Goal: Transaction & Acquisition: Purchase product/service

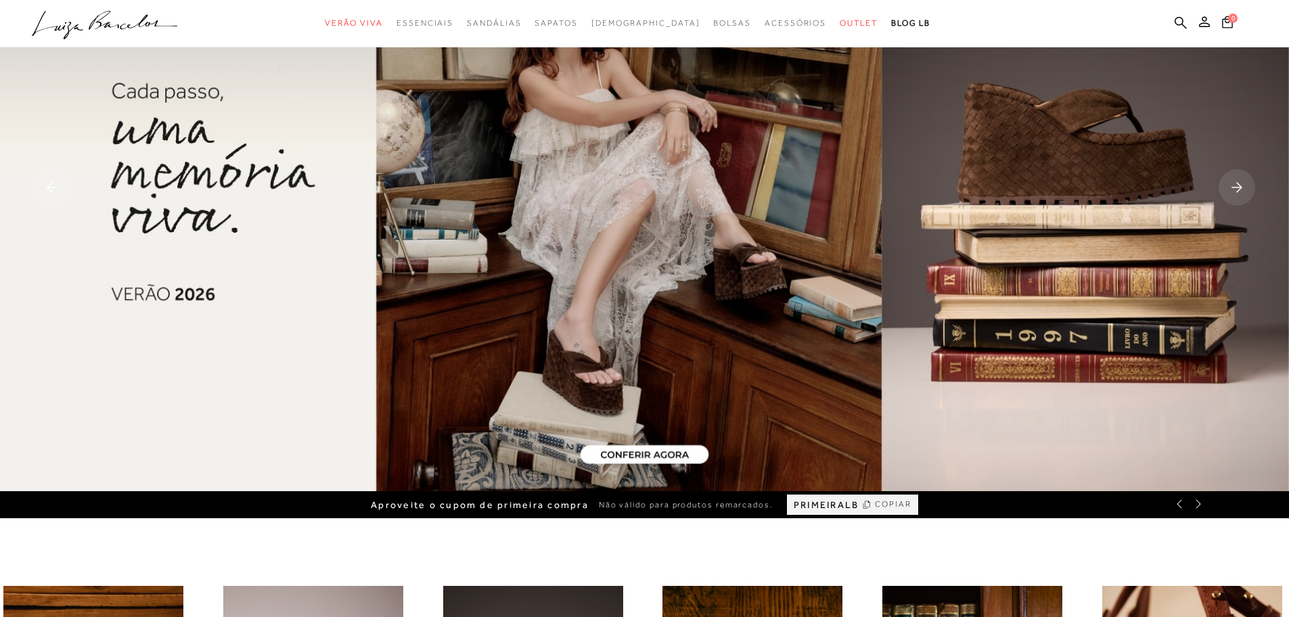
scroll to position [122, 0]
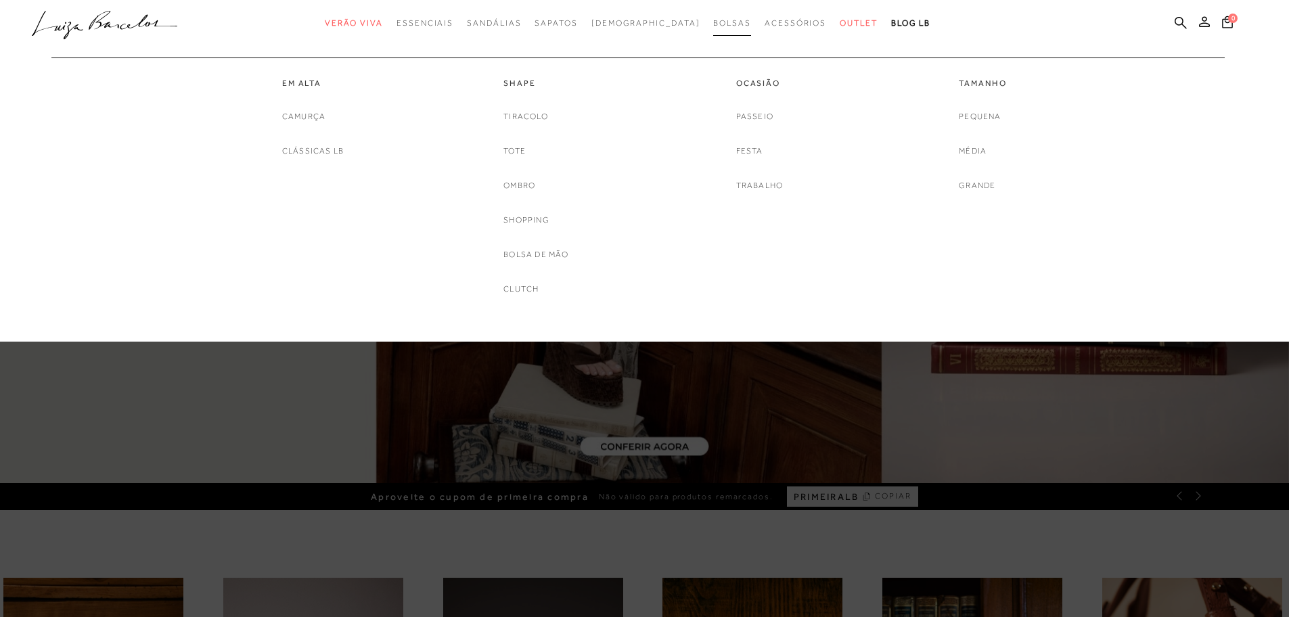
click at [713, 23] on span "Bolsas" at bounding box center [732, 22] width 38 height 9
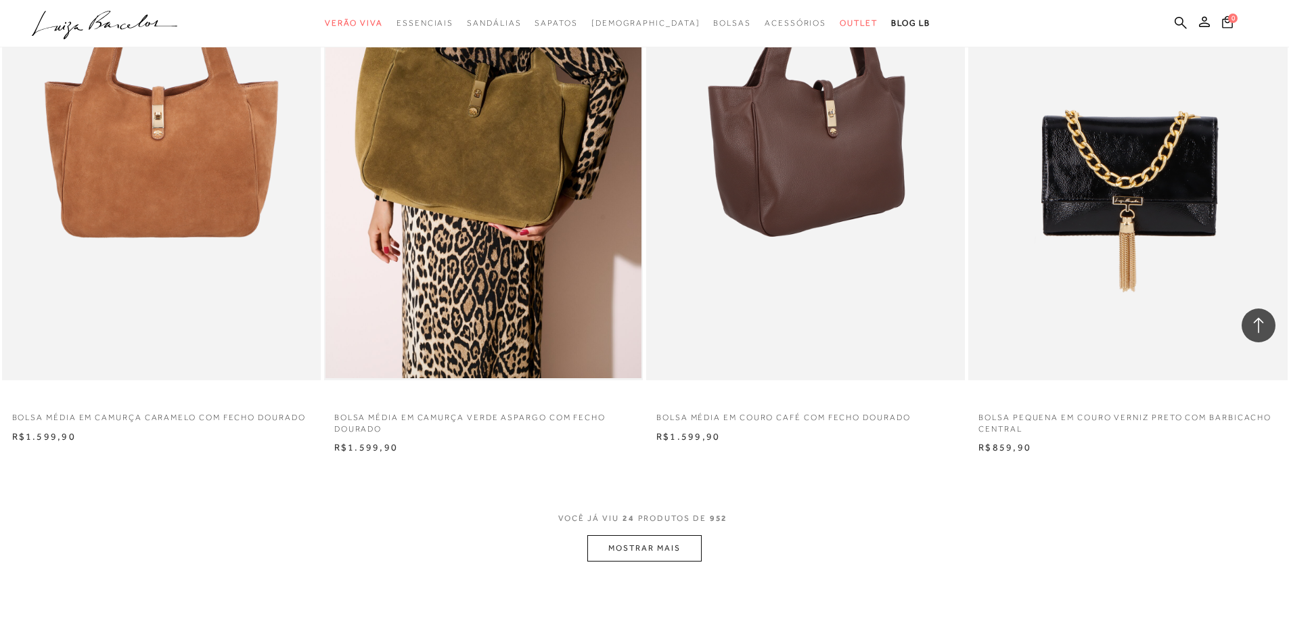
scroll to position [3046, 0]
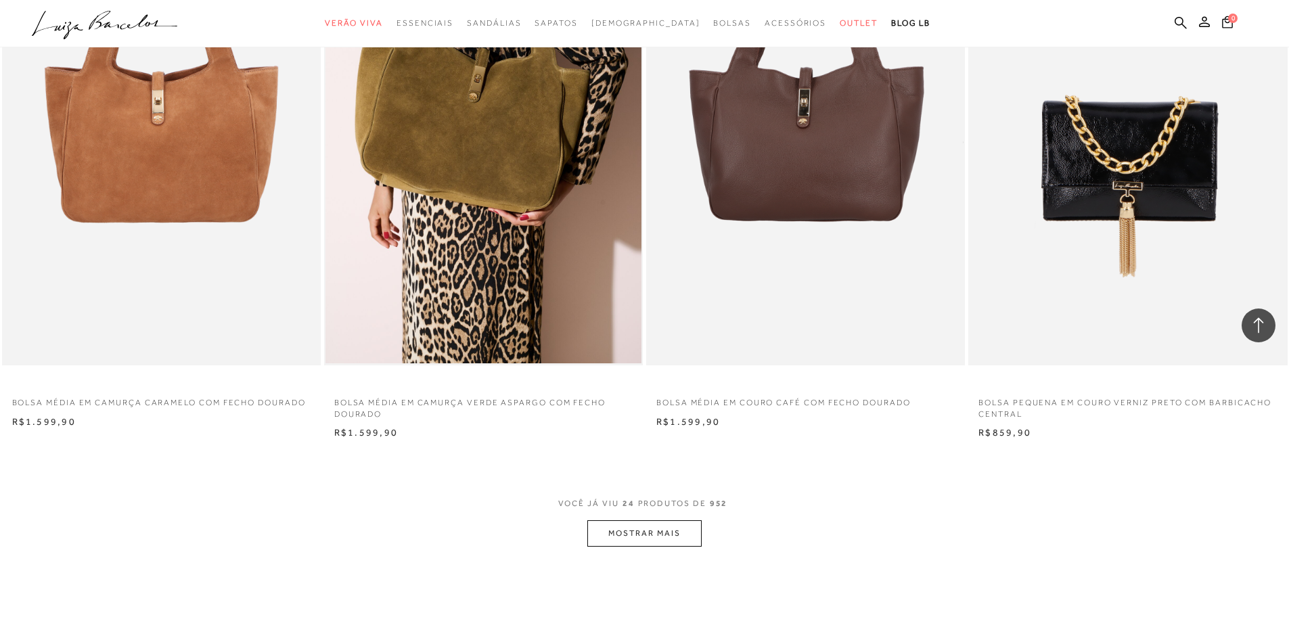
click at [672, 539] on button "MOSTRAR MAIS" at bounding box center [645, 533] width 114 height 26
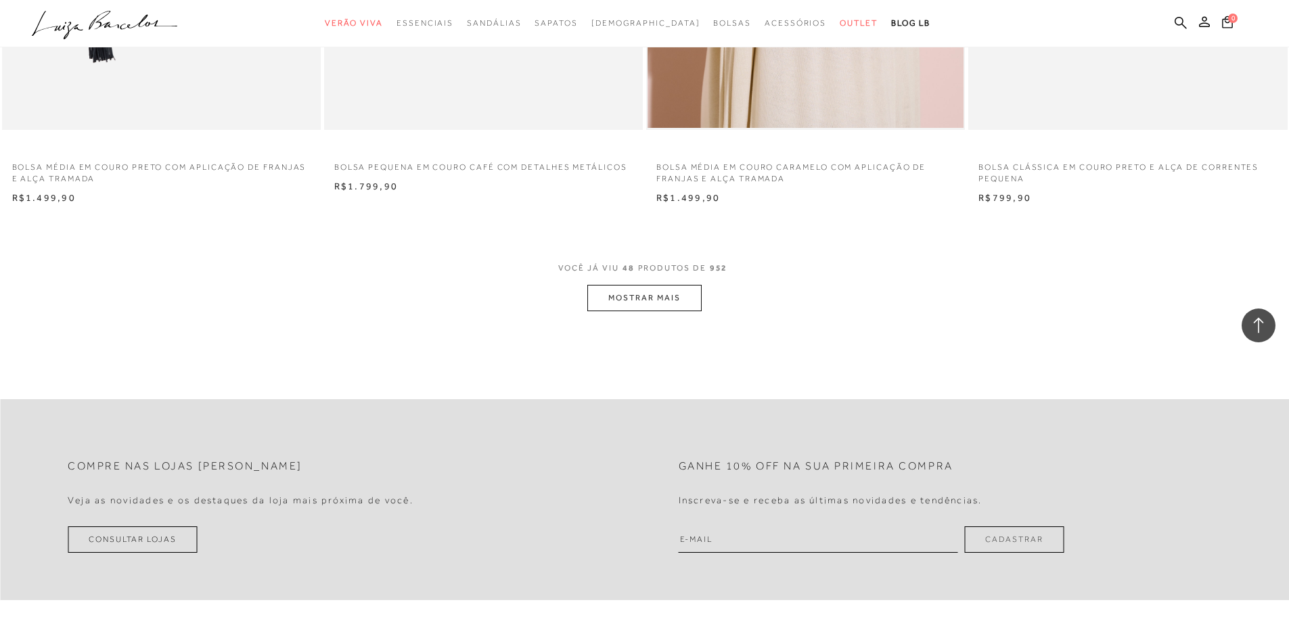
scroll to position [6609, 0]
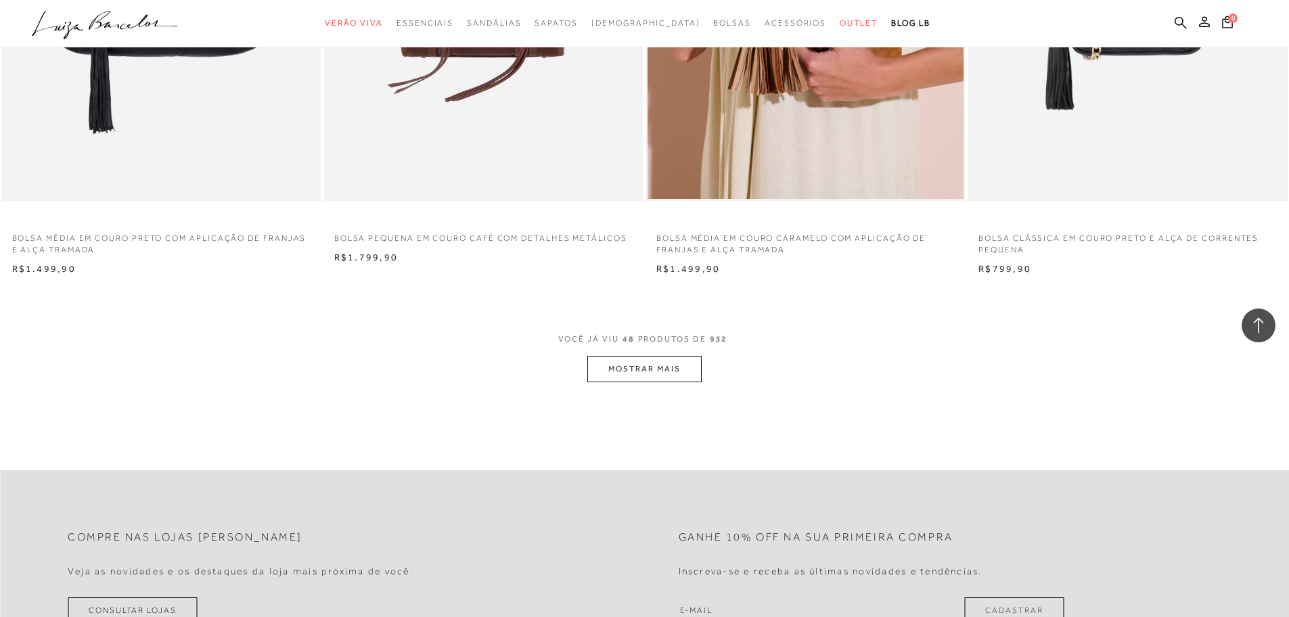
click at [637, 364] on button "MOSTRAR MAIS" at bounding box center [645, 369] width 114 height 26
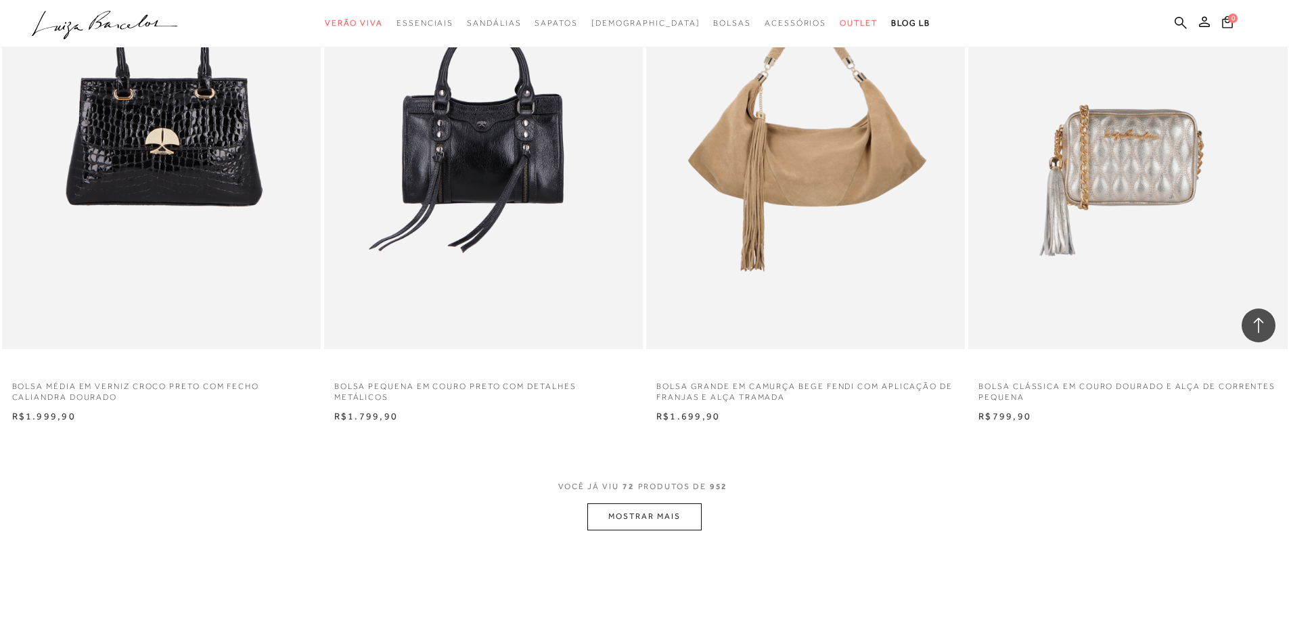
scroll to position [9889, 0]
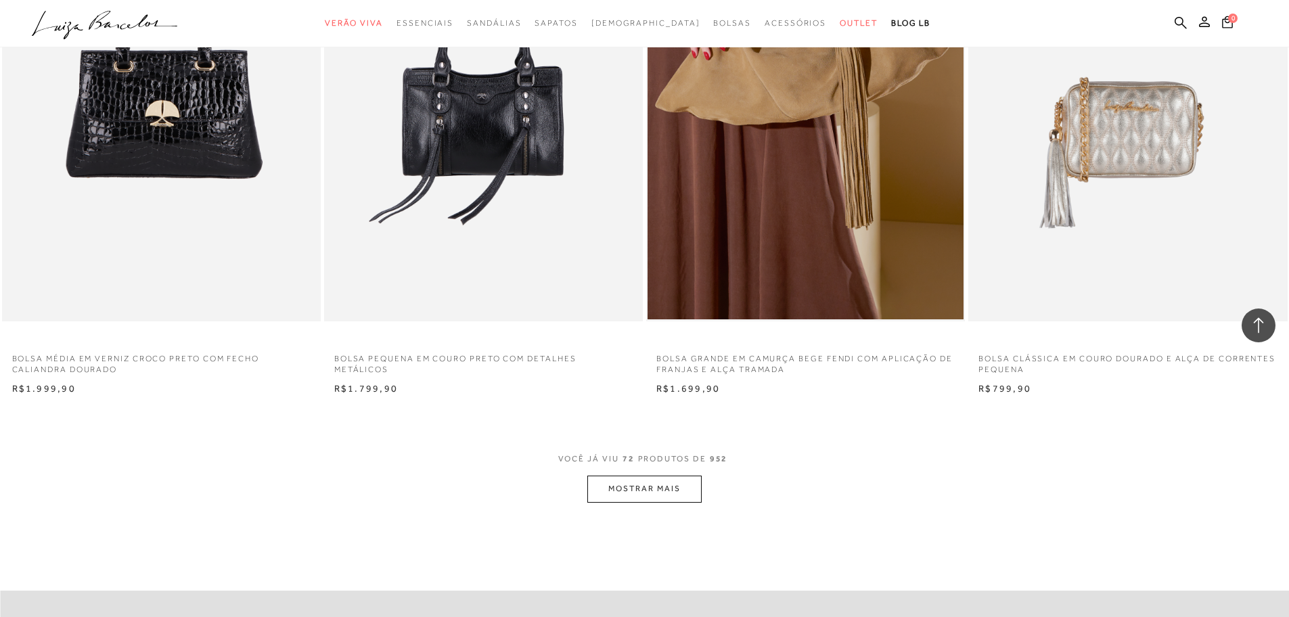
click at [653, 490] on button "MOSTRAR MAIS" at bounding box center [645, 489] width 114 height 26
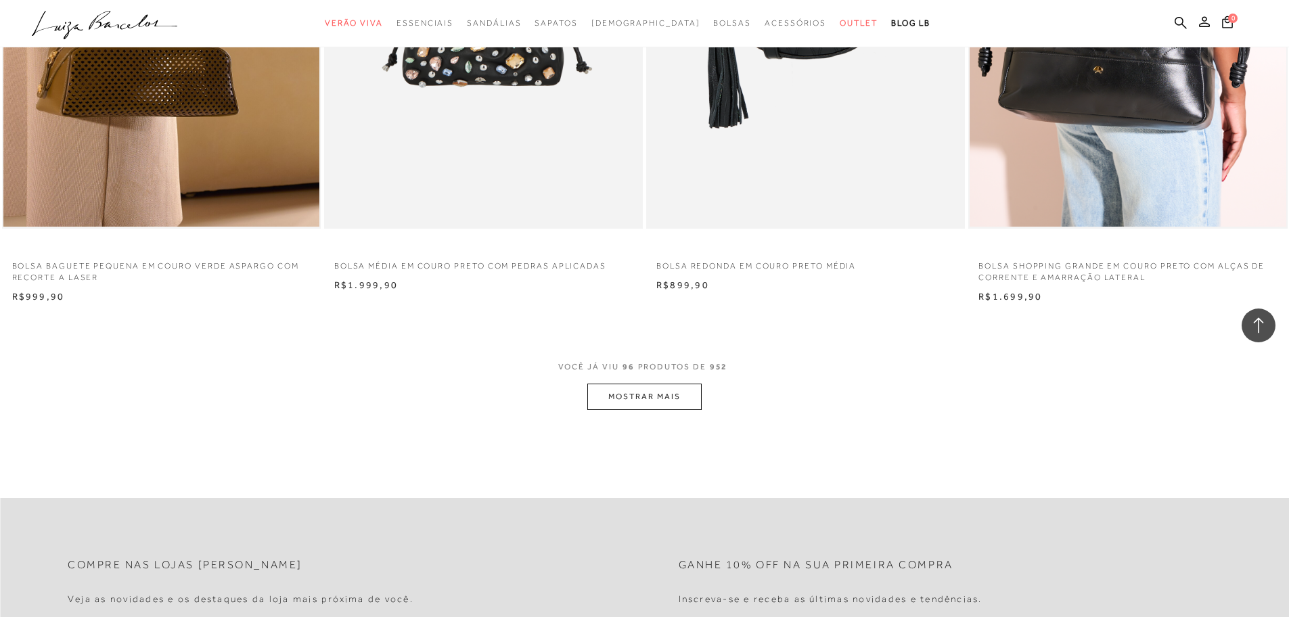
scroll to position [13381, 0]
click at [691, 400] on button "MOSTRAR MAIS" at bounding box center [645, 396] width 114 height 26
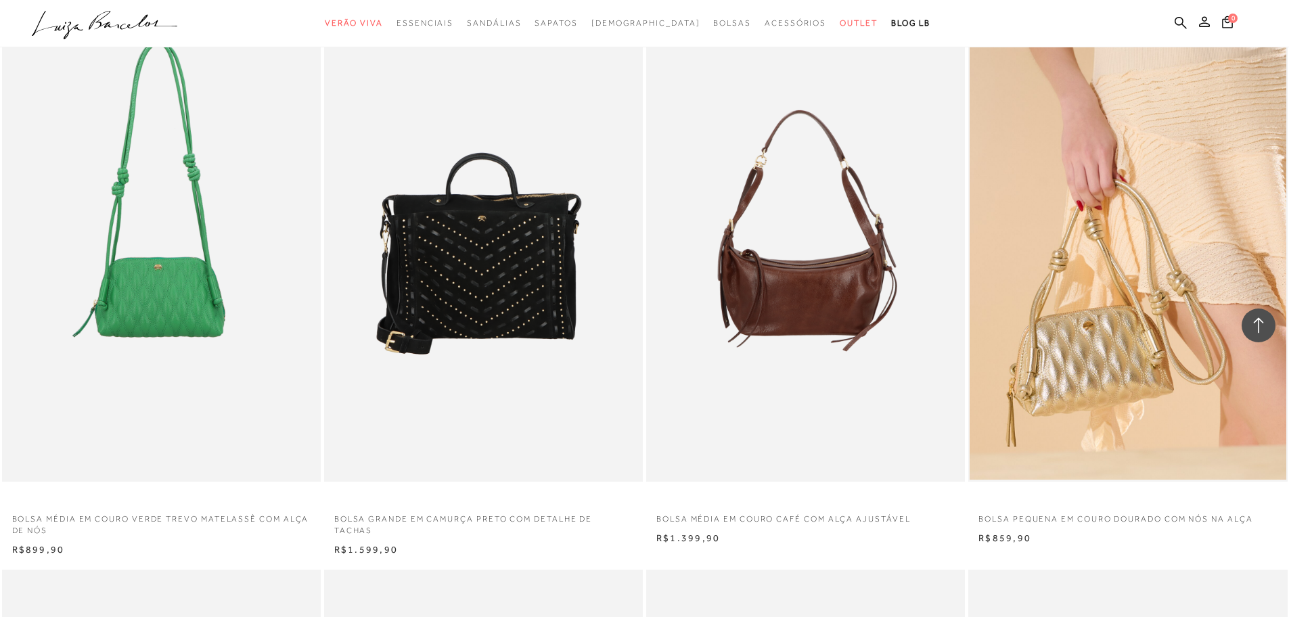
scroll to position [14254, 0]
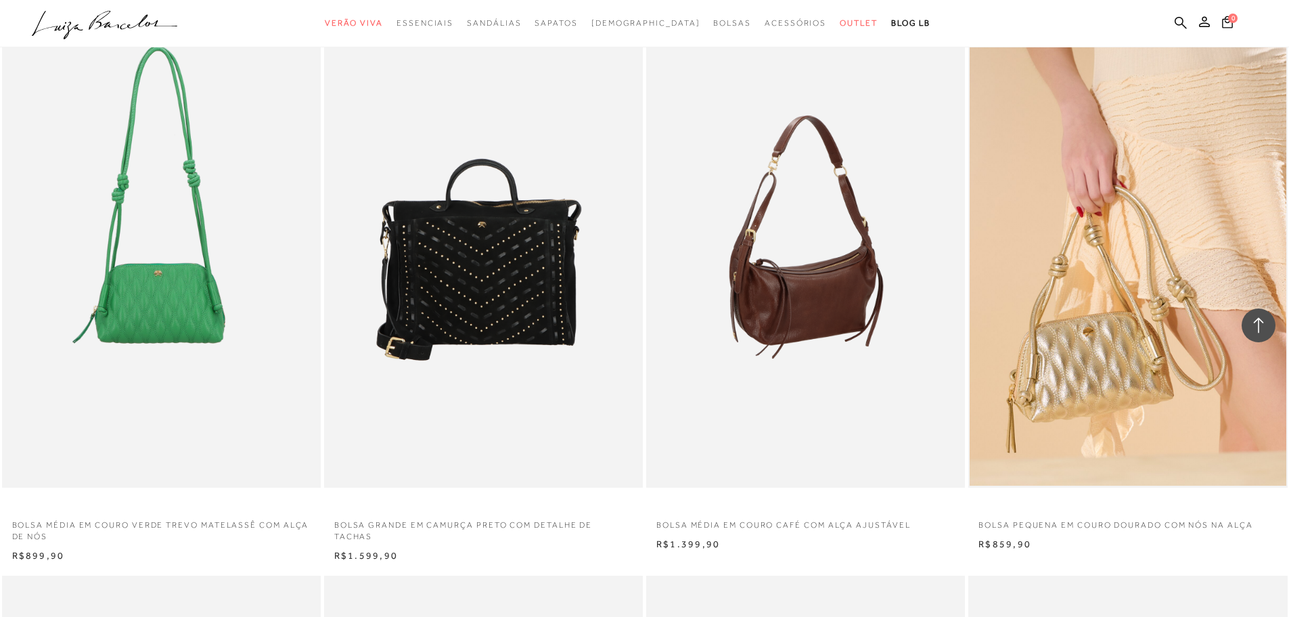
click at [739, 393] on img at bounding box center [806, 248] width 317 height 479
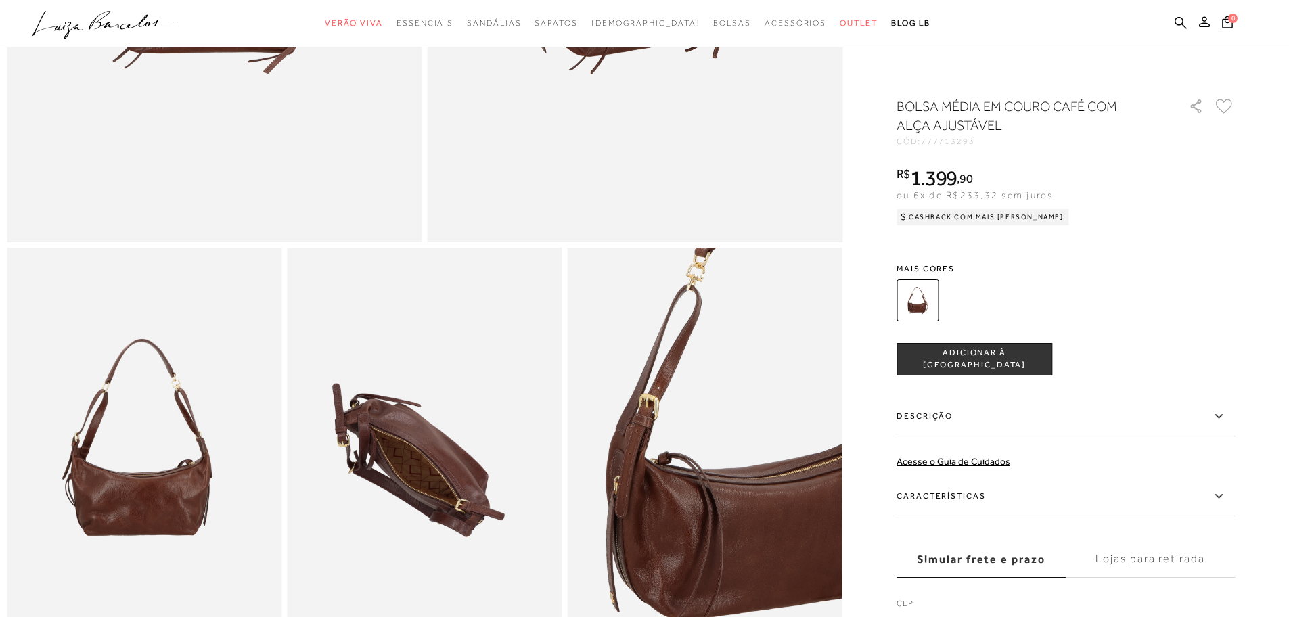
scroll to position [487, 0]
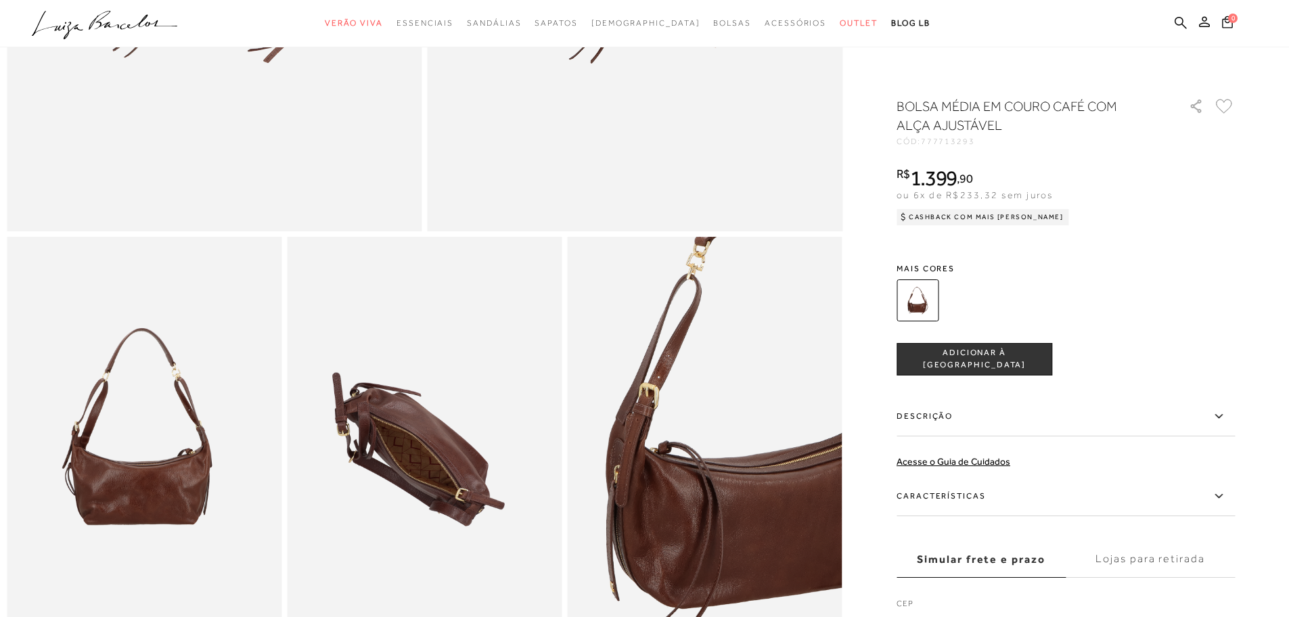
click at [959, 608] on label "CEP" at bounding box center [1066, 607] width 338 height 19
click at [949, 599] on label "CEP" at bounding box center [1066, 607] width 338 height 19
click at [922, 598] on label "CEP" at bounding box center [1066, 607] width 338 height 19
drag, startPoint x: 916, startPoint y: 601, endPoint x: 909, endPoint y: 602, distance: 6.8
click at [916, 601] on label "CEP" at bounding box center [1066, 607] width 338 height 19
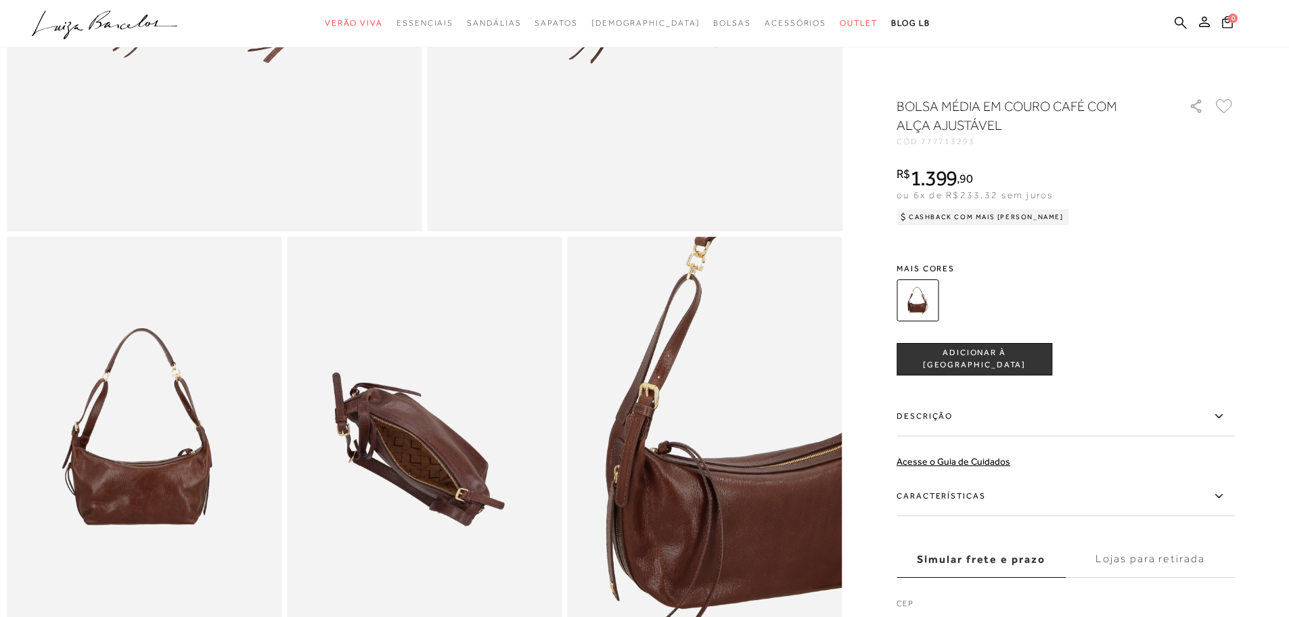
click at [909, 602] on label "CEP" at bounding box center [1066, 607] width 338 height 19
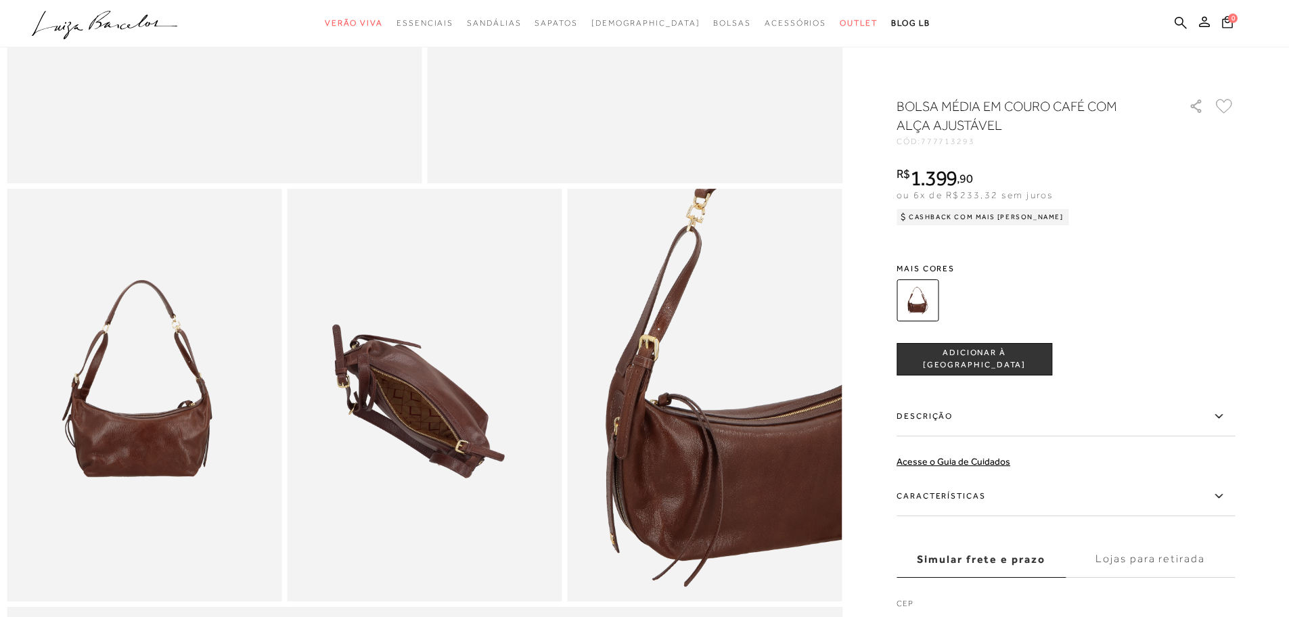
scroll to position [609, 0]
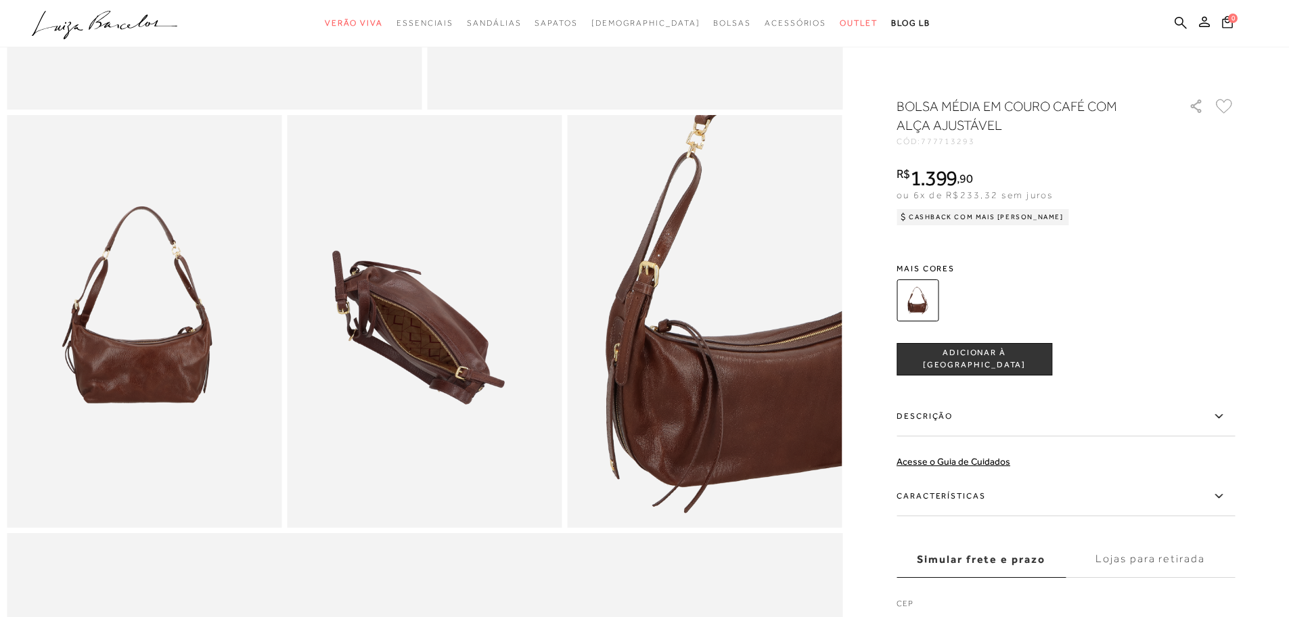
click at [1154, 541] on label "Lojas para retirada" at bounding box center [1150, 559] width 169 height 37
click at [0, 0] on input "Lojas para retirada" at bounding box center [0, 0] width 0 height 0
click at [1144, 559] on label "Lojas para retirada" at bounding box center [1150, 559] width 169 height 37
click at [0, 0] on input "Lojas para retirada" at bounding box center [0, 0] width 0 height 0
click at [1143, 562] on label "Lojas para retirada" at bounding box center [1150, 559] width 169 height 37
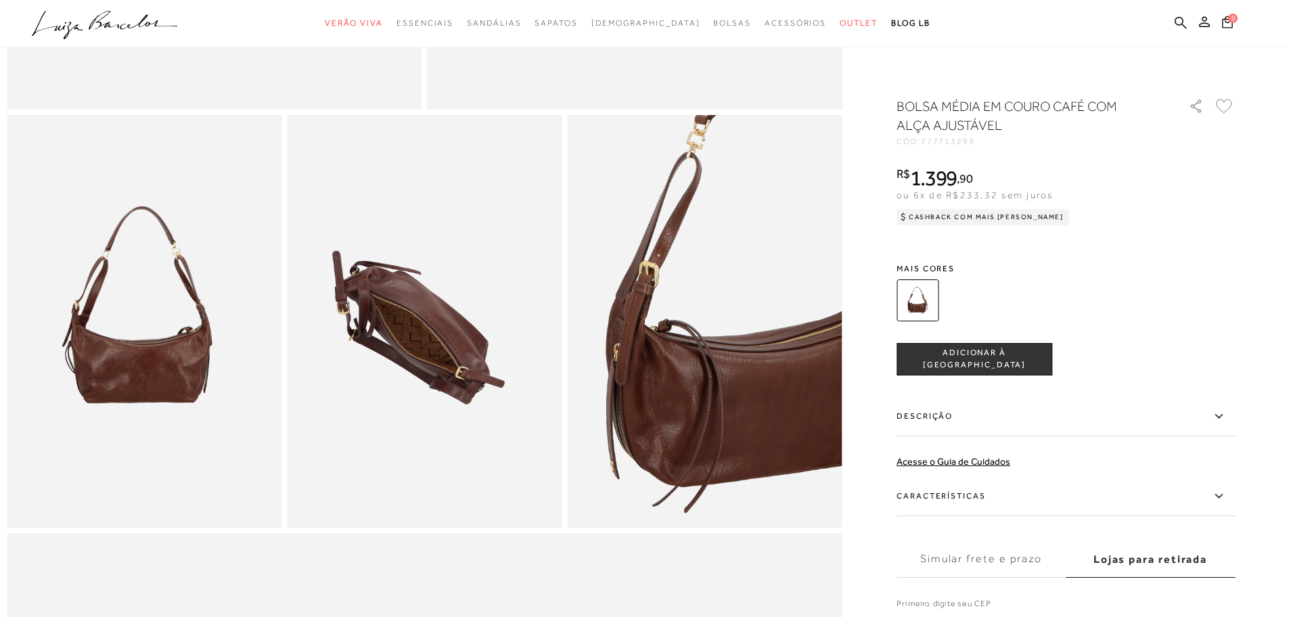
click at [0, 0] on input "Lojas para retirada" at bounding box center [0, 0] width 0 height 0
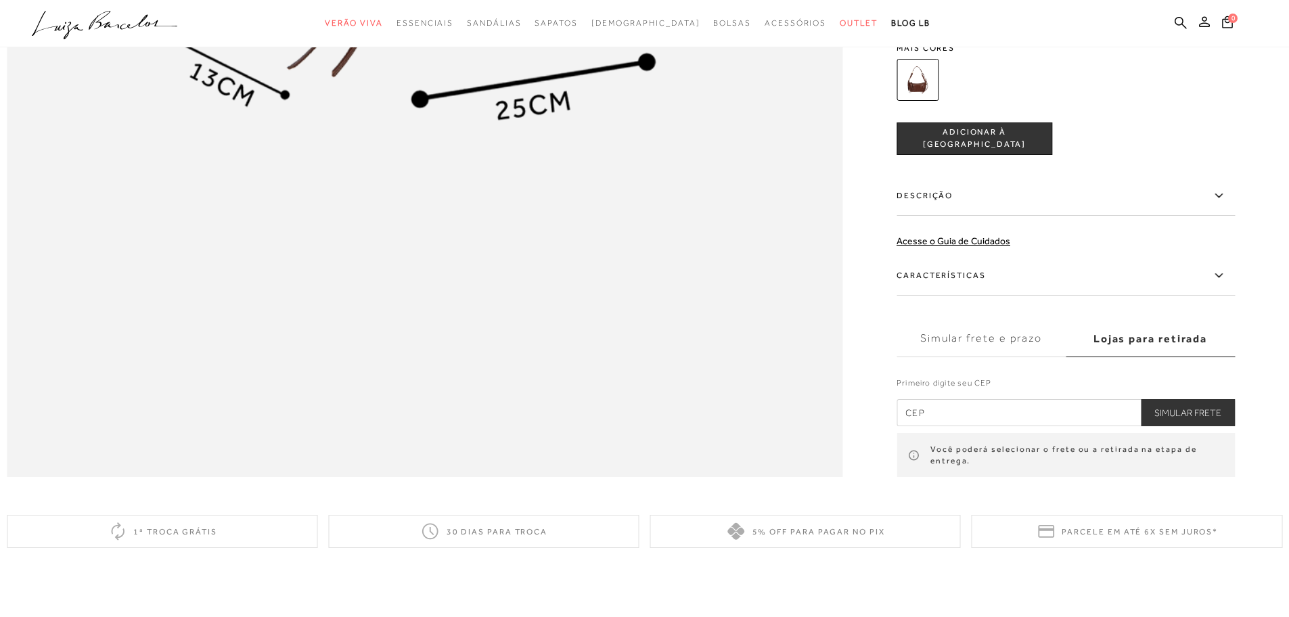
scroll to position [1932, 0]
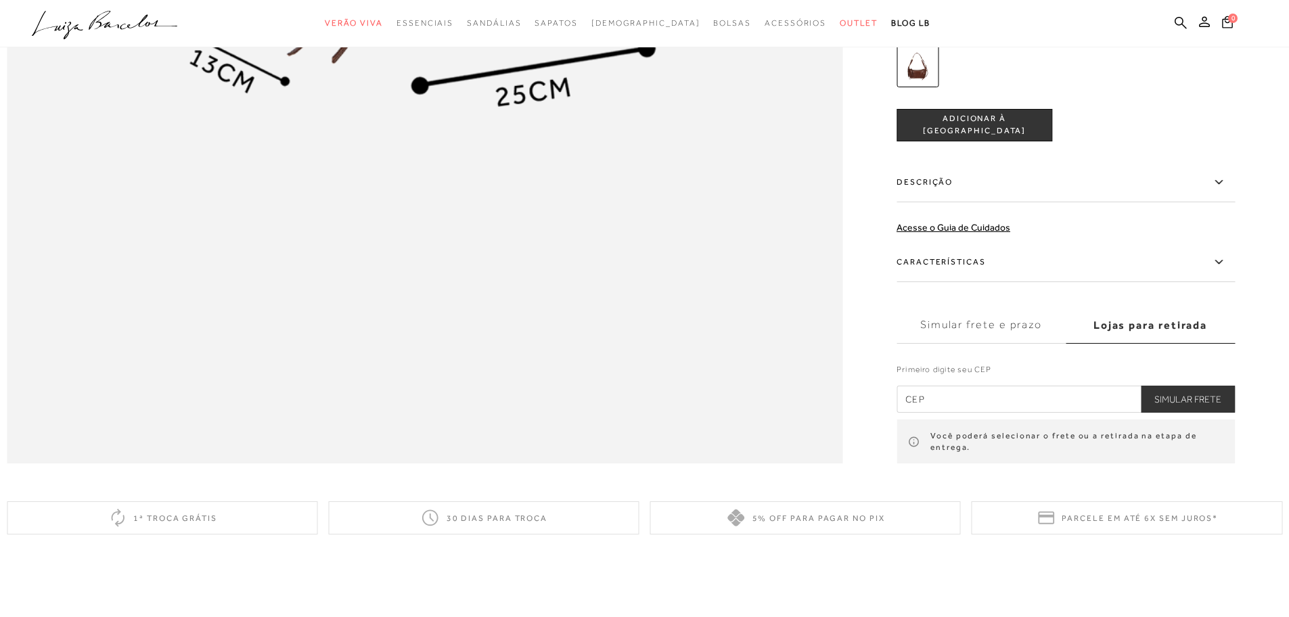
click at [988, 413] on input "text" at bounding box center [1066, 399] width 338 height 27
click at [994, 372] on div "Simular frete e prazo Lojas para retirada CEP Simular Frete Primeiro digite seu…" at bounding box center [1066, 385] width 338 height 157
click at [995, 343] on label "Simular frete e prazo" at bounding box center [981, 325] width 169 height 37
click at [0, 0] on input "Simular frete e prazo" at bounding box center [0, 0] width 0 height 0
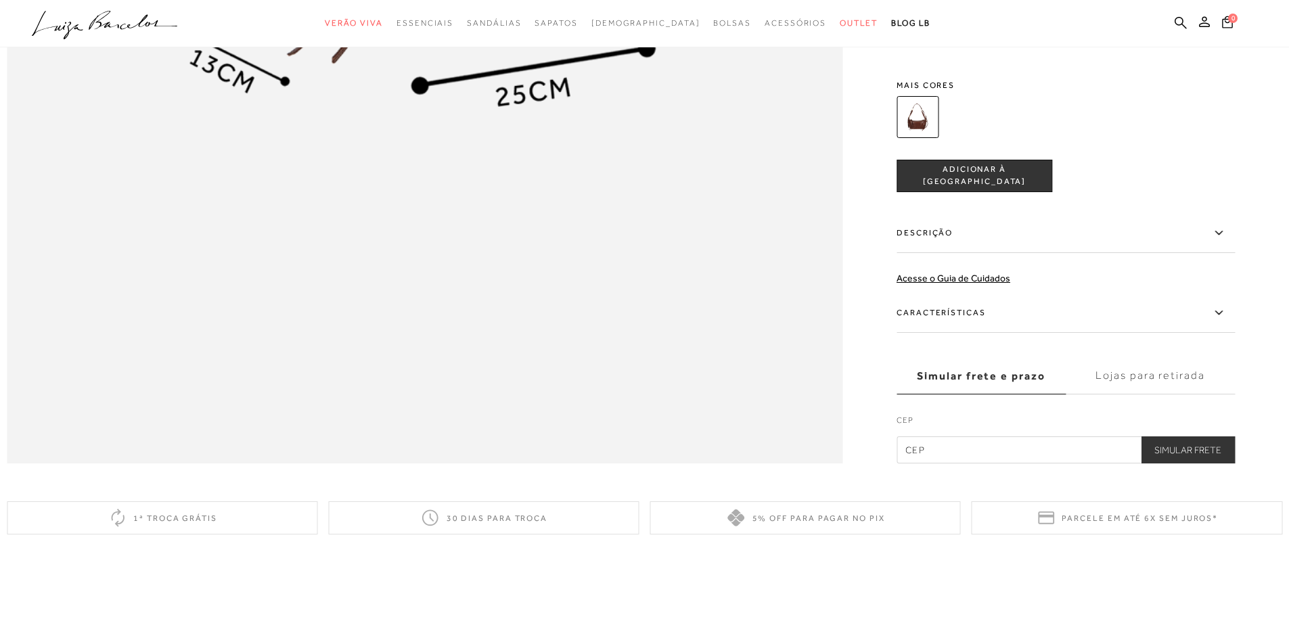
click at [1140, 395] on label "Lojas para retirada" at bounding box center [1150, 376] width 169 height 37
click at [0, 0] on input "Lojas para retirada" at bounding box center [0, 0] width 0 height 0
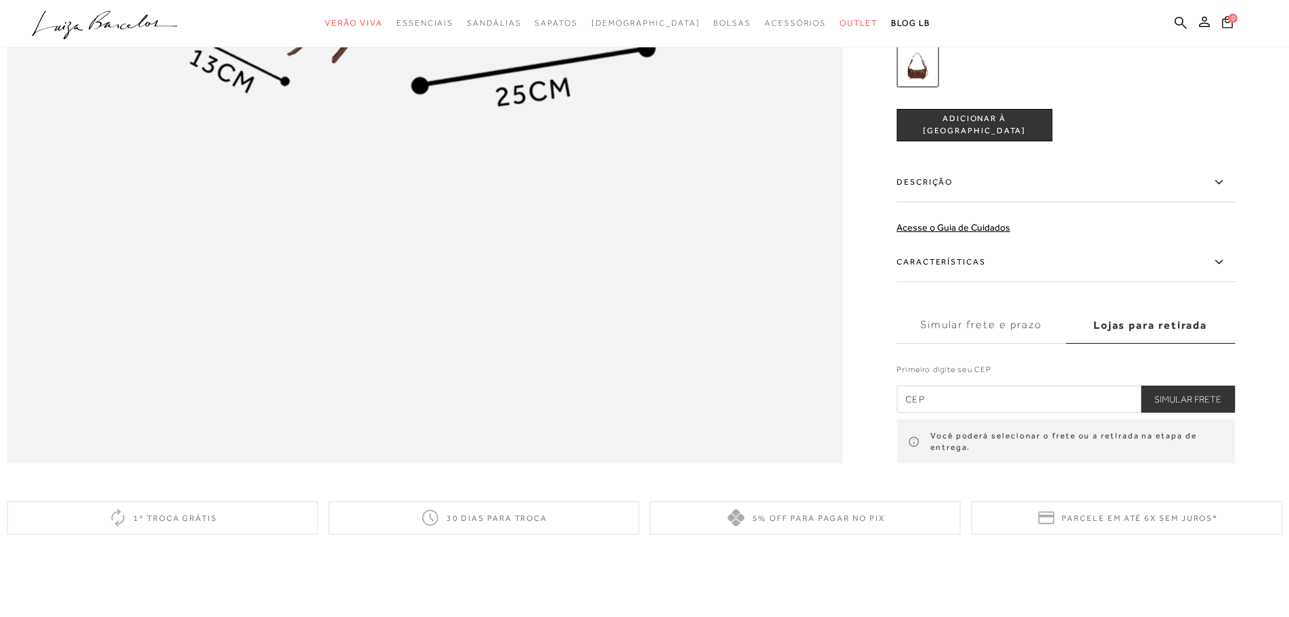
click at [981, 413] on input "text" at bounding box center [1066, 399] width 338 height 27
type input "86065-826"
click at [1141, 386] on button "Simular Frete" at bounding box center [1188, 399] width 94 height 27
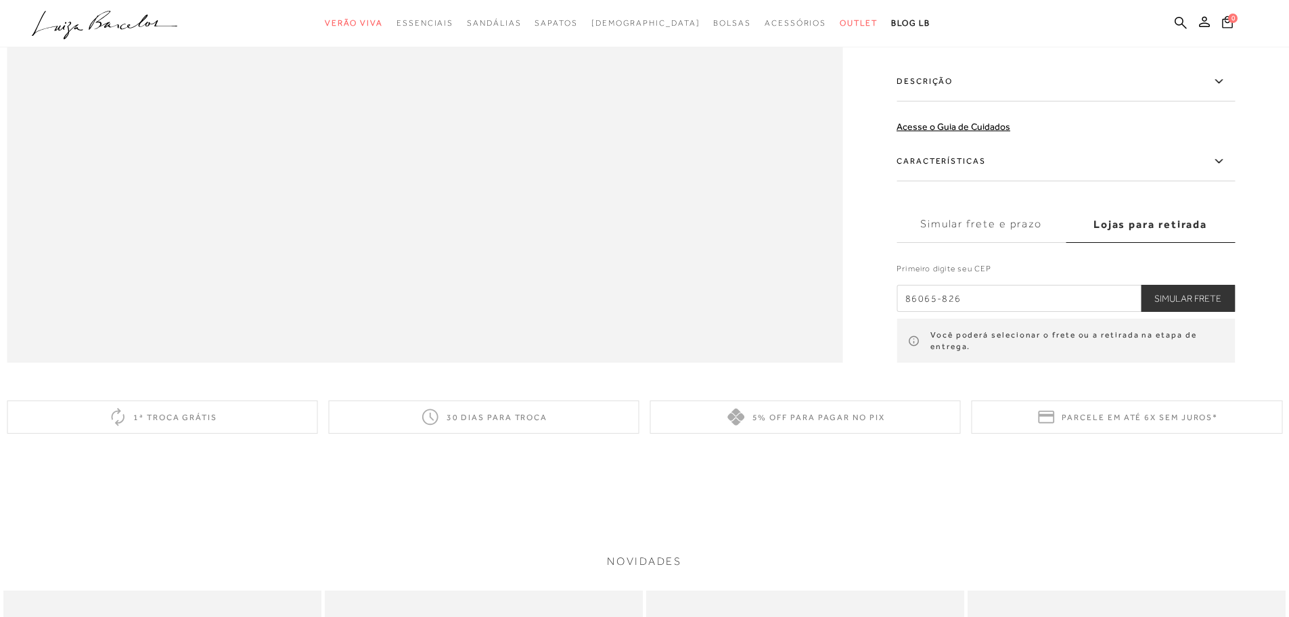
scroll to position [2034, 0]
click at [1189, 311] on button "Simular Frete" at bounding box center [1188, 297] width 94 height 27
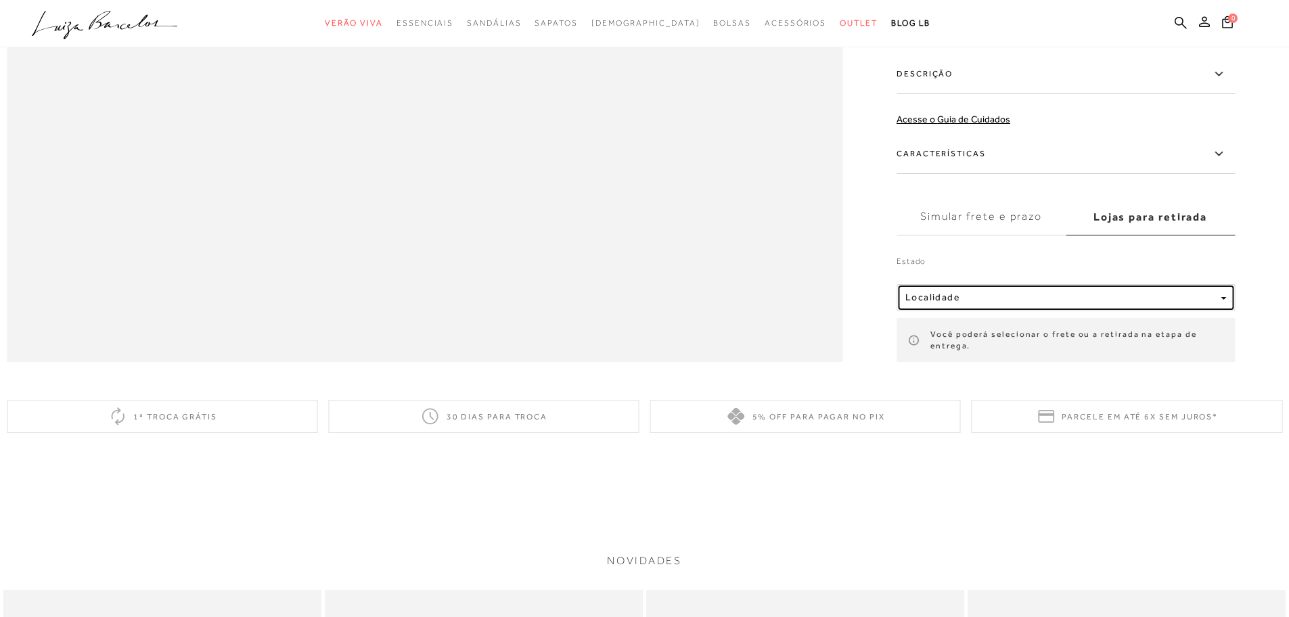
click at [1061, 303] on div "Localidade" at bounding box center [1061, 298] width 310 height 12
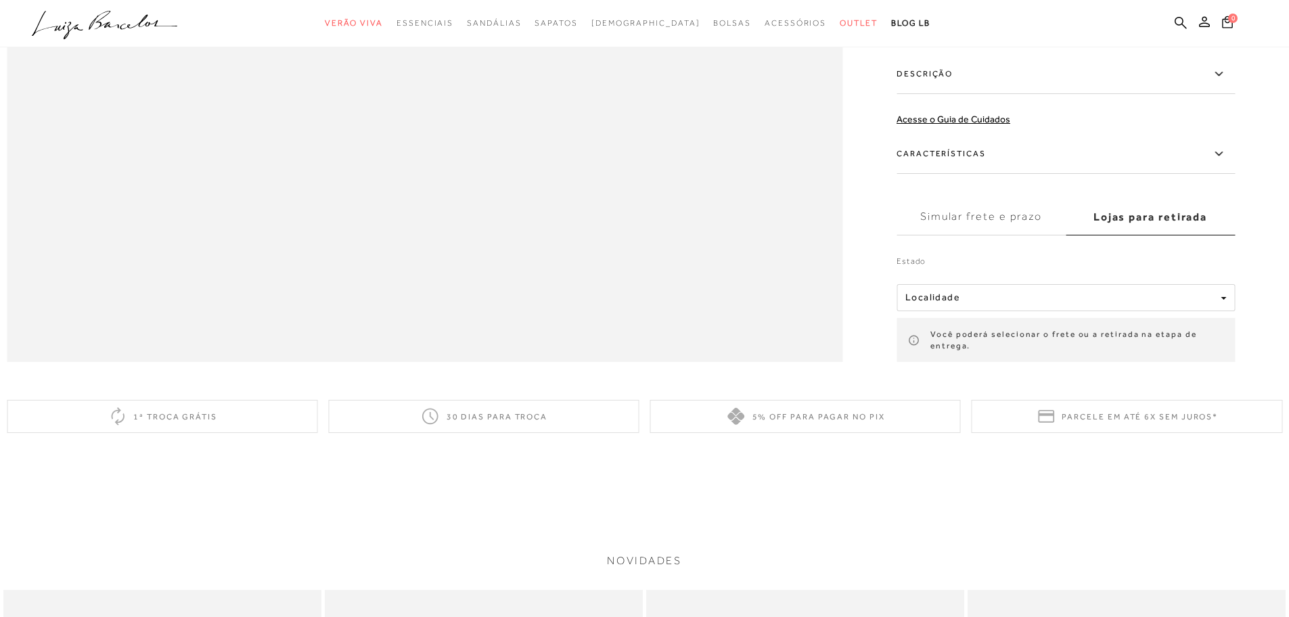
click at [997, 363] on div "Você poderá selecionar o frete ou a retirada na etapa de entrega." at bounding box center [1066, 340] width 338 height 45
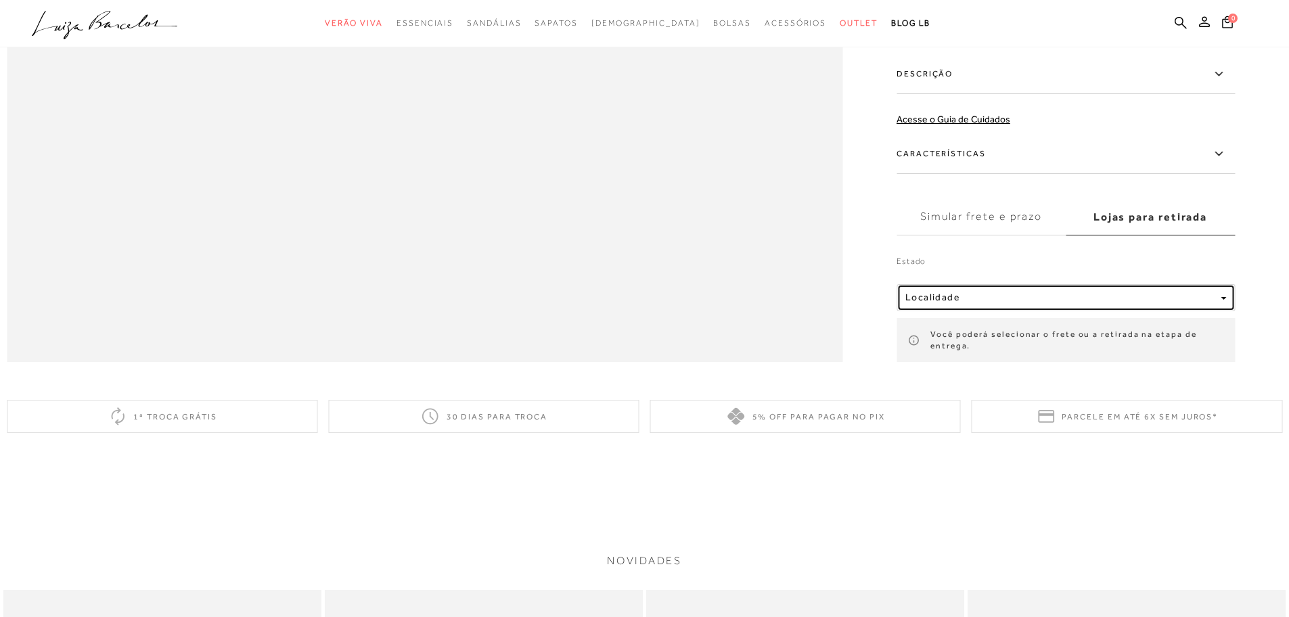
click at [973, 311] on button "Localidade" at bounding box center [1066, 297] width 338 height 27
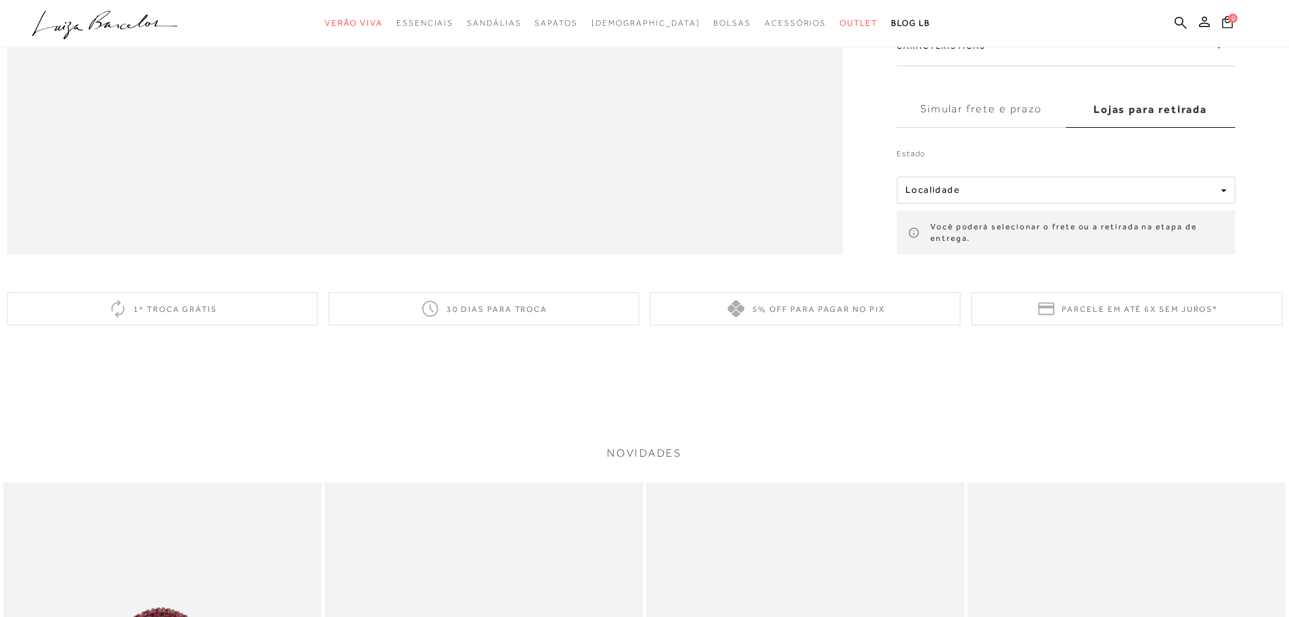
scroll to position [2186, 0]
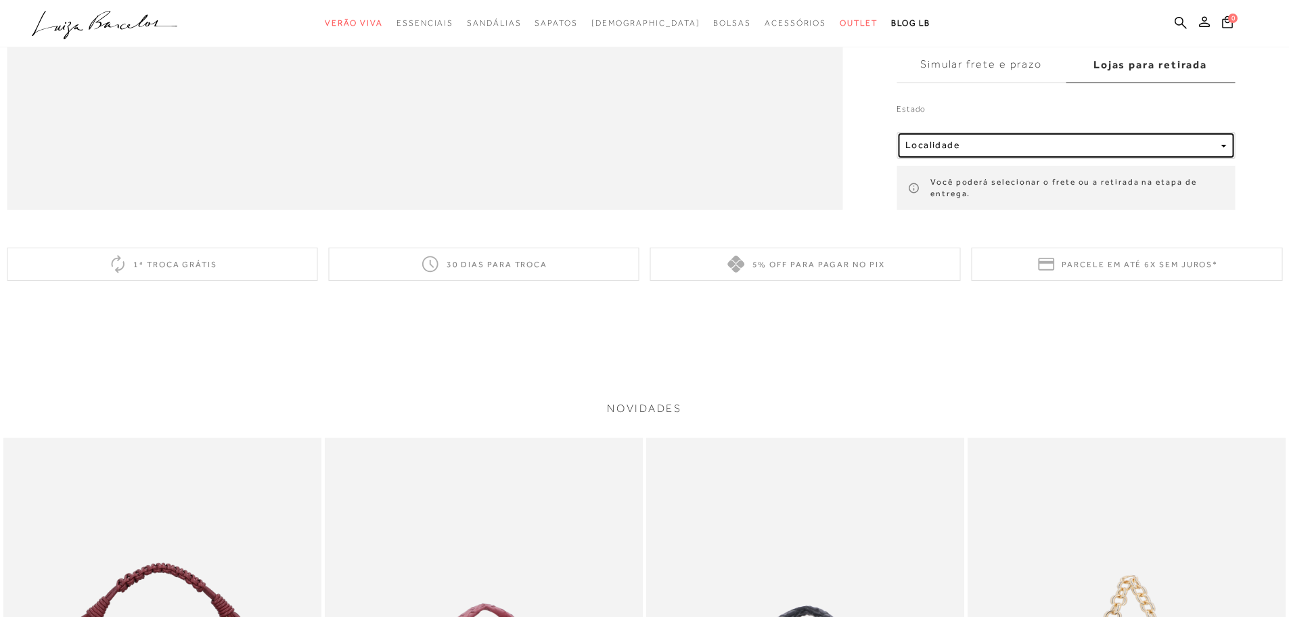
click at [965, 159] on button "Localidade" at bounding box center [1066, 145] width 338 height 27
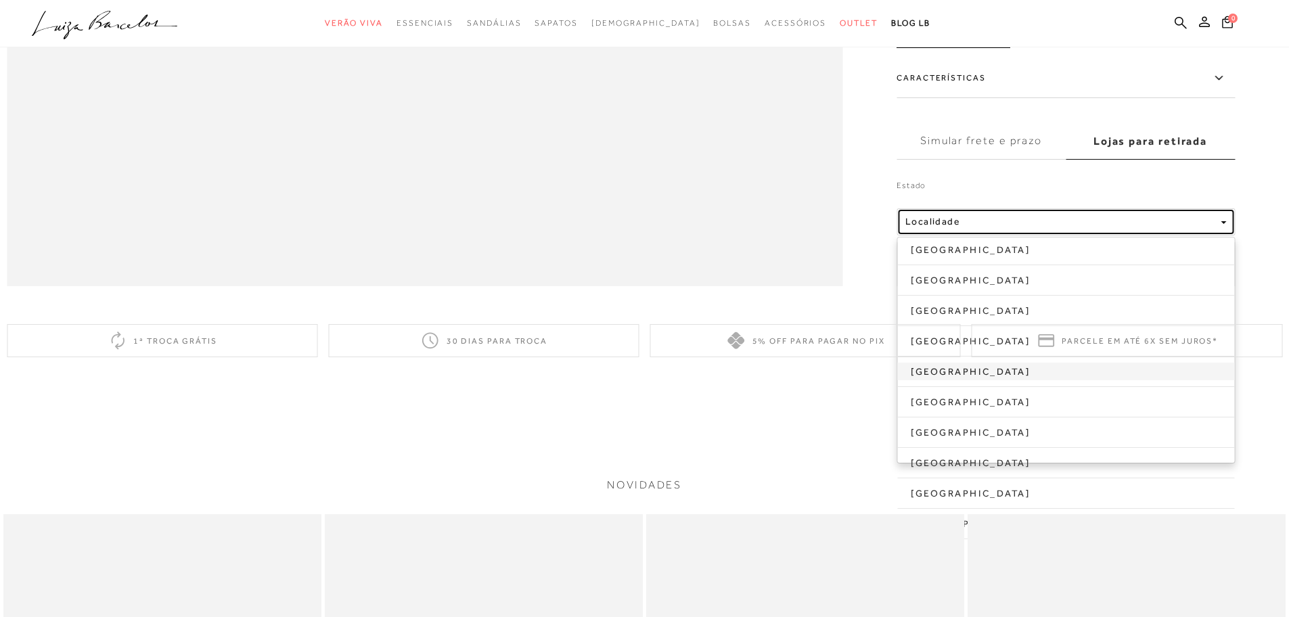
scroll to position [2105, 0]
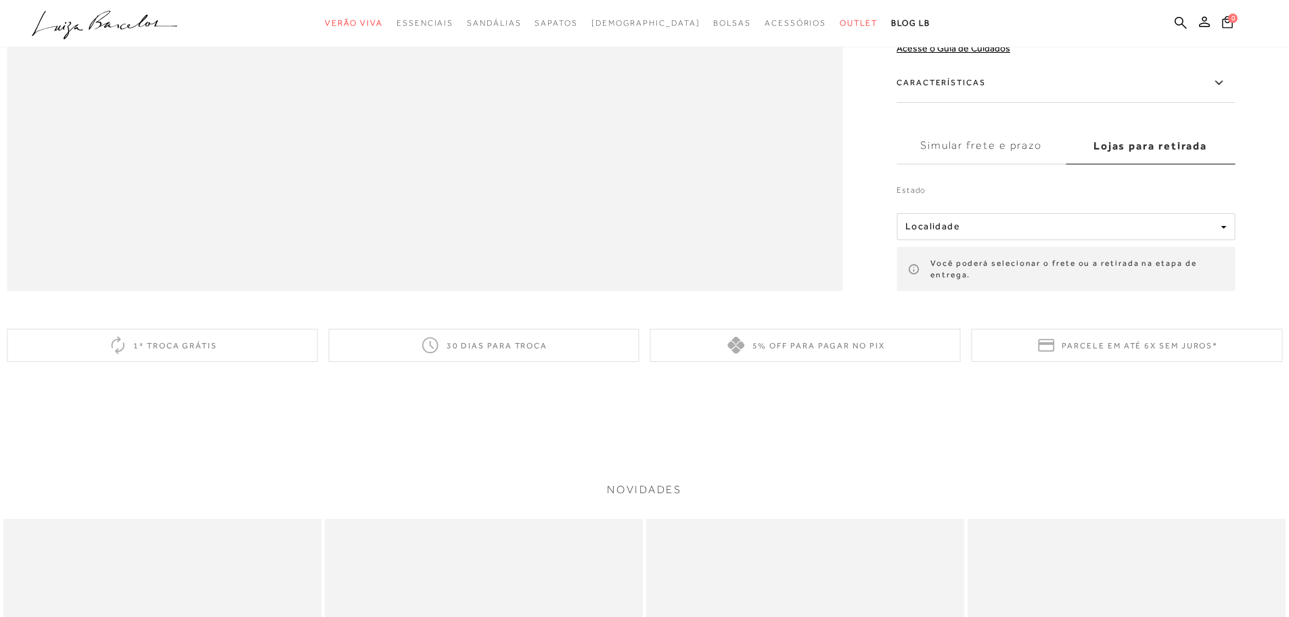
click at [998, 164] on label "Simular frete e prazo" at bounding box center [981, 145] width 169 height 37
click at [0, 0] on input "Simular frete e prazo" at bounding box center [0, 0] width 0 height 0
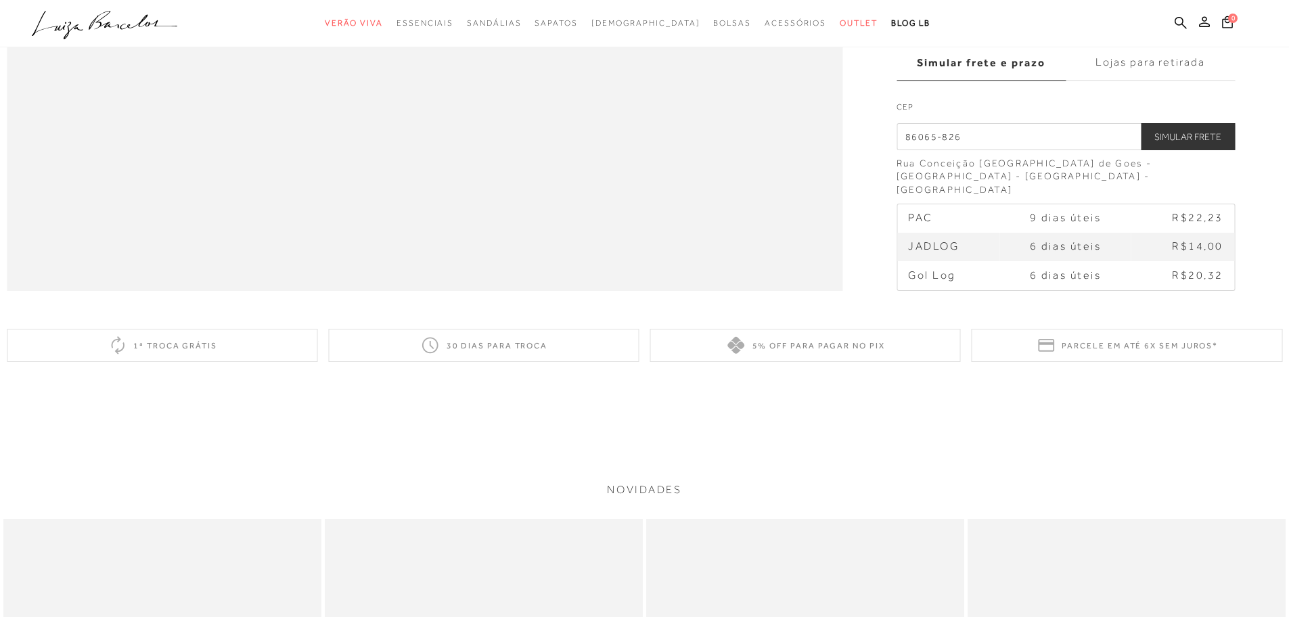
click at [1075, 150] on input "86065-826" at bounding box center [1066, 136] width 338 height 27
click at [1132, 81] on label "Lojas para retirada" at bounding box center [1150, 63] width 169 height 37
click at [0, 0] on input "Lojas para retirada" at bounding box center [0, 0] width 0 height 0
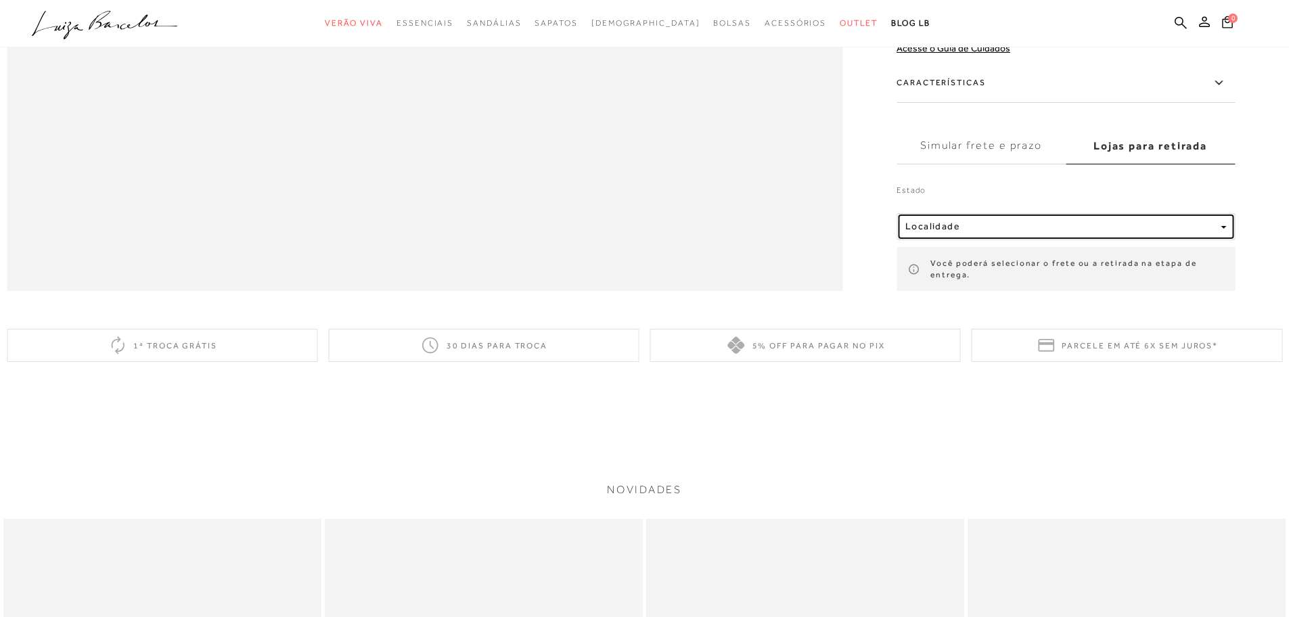
click at [1020, 232] on div "Localidade" at bounding box center [1061, 227] width 310 height 12
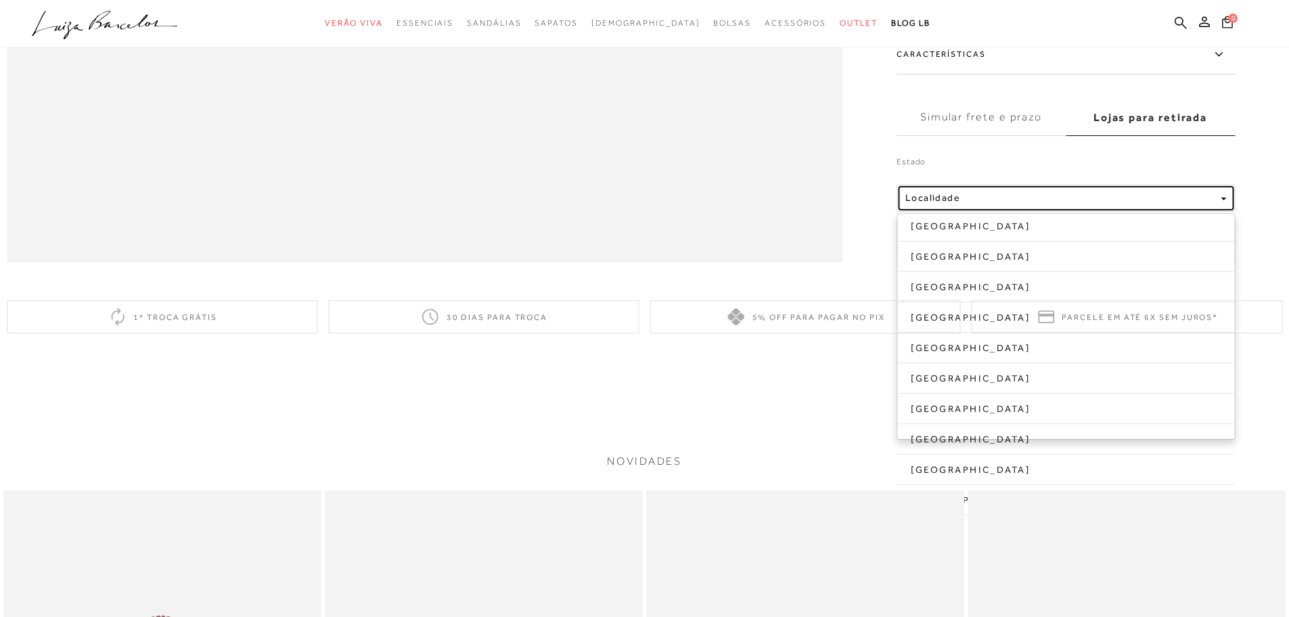
scroll to position [2115, 0]
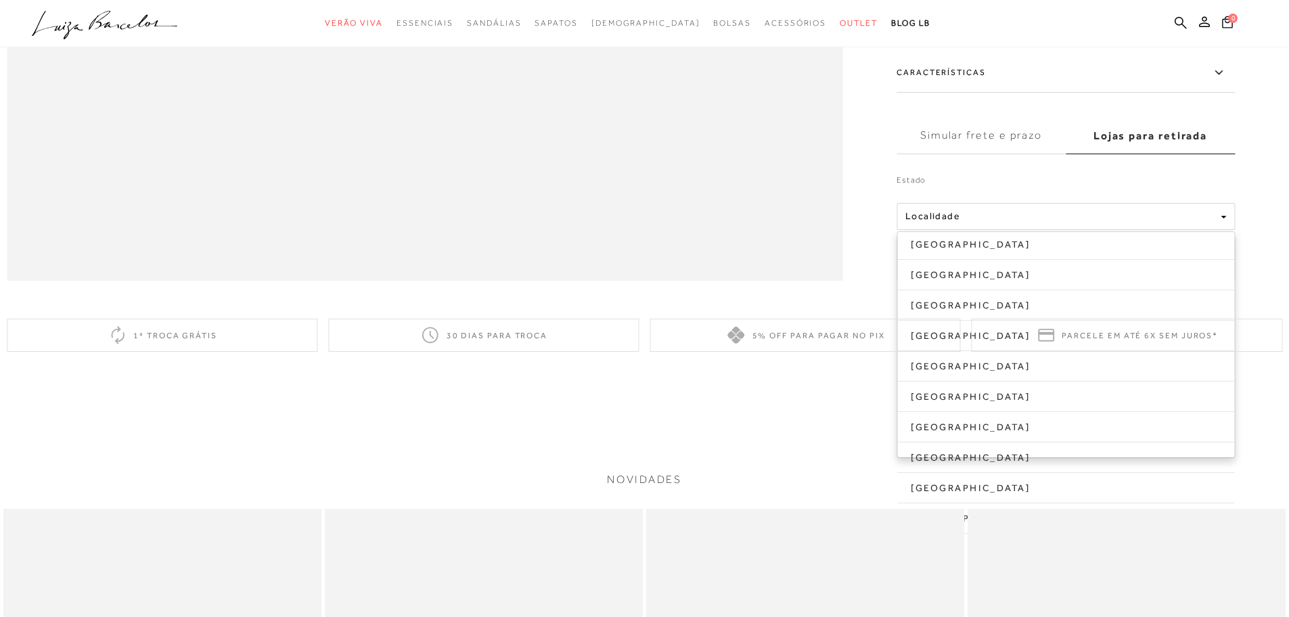
click at [933, 225] on div "Estado Localidade Alagoas Maranhão Mato Grosso Minas Gerais Paraíba Paraná Piauí" at bounding box center [1066, 219] width 338 height 124
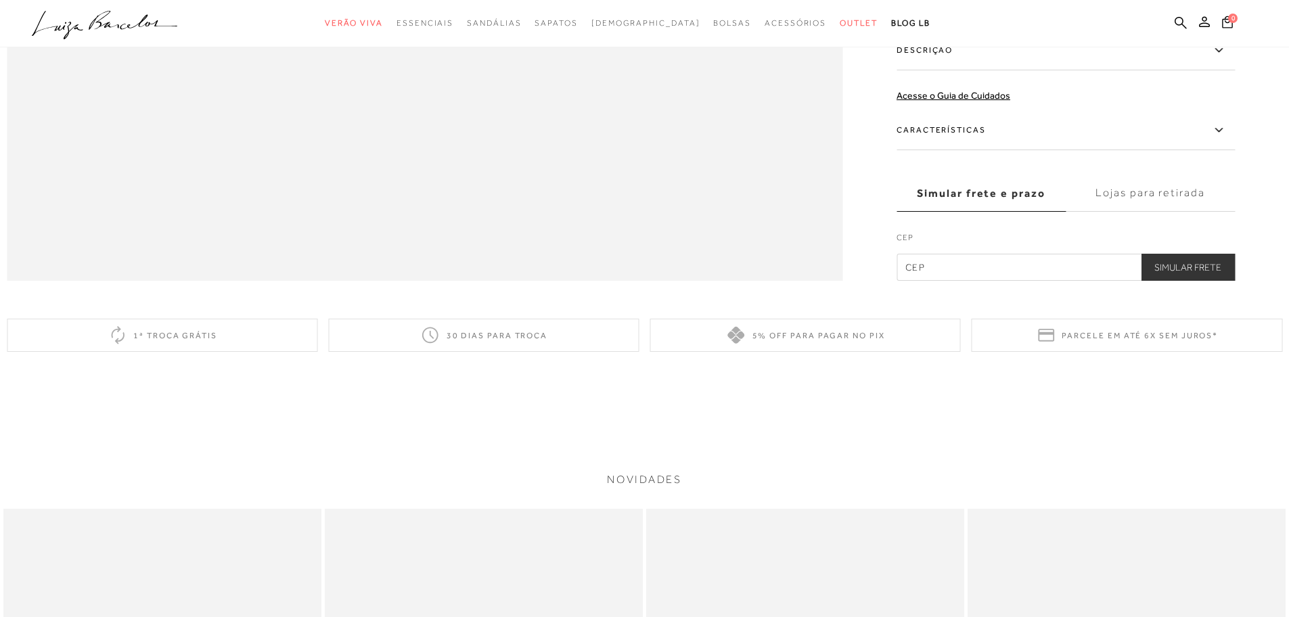
click at [1113, 212] on label "Lojas para retirada" at bounding box center [1150, 193] width 169 height 37
click at [0, 0] on input "Lojas para retirada" at bounding box center [0, 0] width 0 height 0
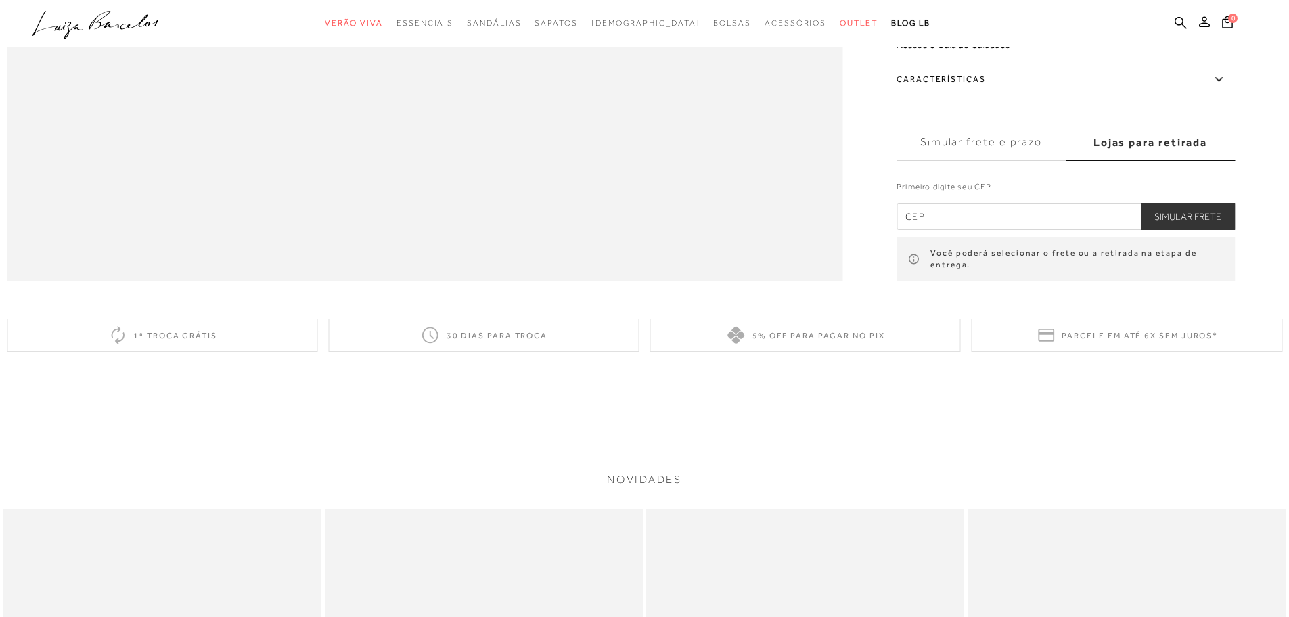
click at [1006, 230] on input "text" at bounding box center [1066, 216] width 338 height 27
type input "86065-826"
click at [1166, 230] on button "Simular Frete" at bounding box center [1188, 216] width 94 height 27
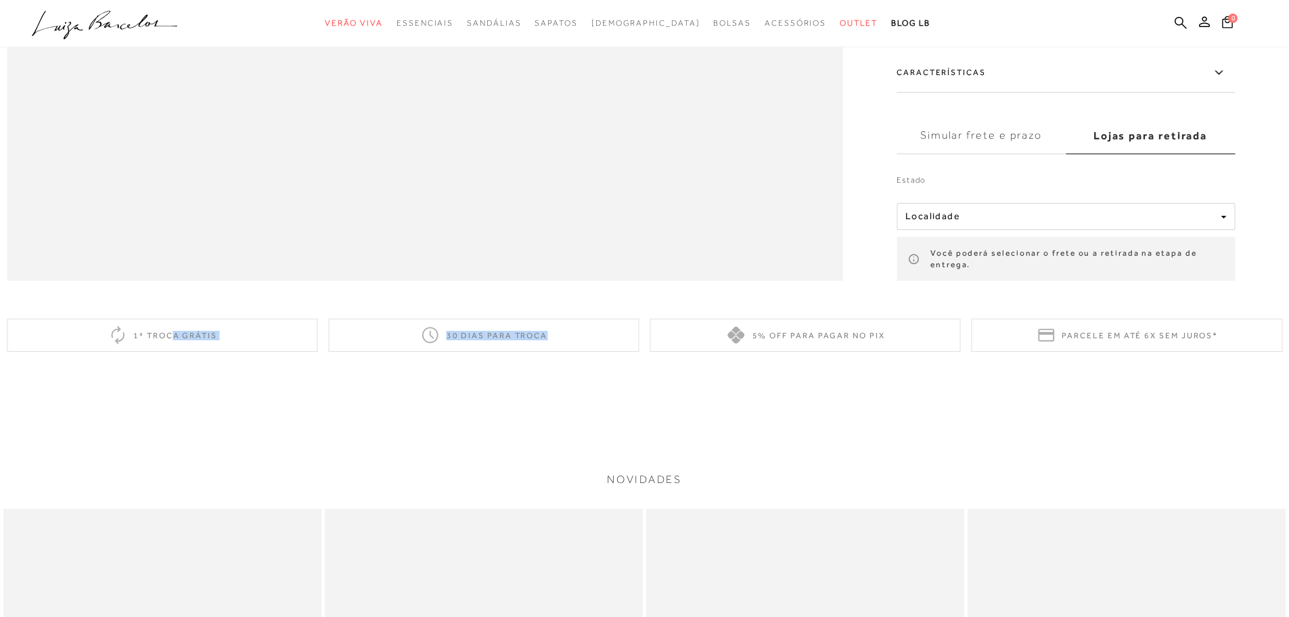
drag, startPoint x: 114, startPoint y: 368, endPoint x: 902, endPoint y: 370, distance: 787.9
click at [902, 352] on div "1ª troca grátis 30 dias para troca 5% off para pagar no PIX Parcele em até 6x s…" at bounding box center [645, 335] width 1276 height 33
click at [902, 352] on div "5% off para pagar no PIX" at bounding box center [805, 335] width 311 height 33
click at [1191, 352] on div "Parcele em até 6x sem juros*" at bounding box center [1127, 335] width 311 height 33
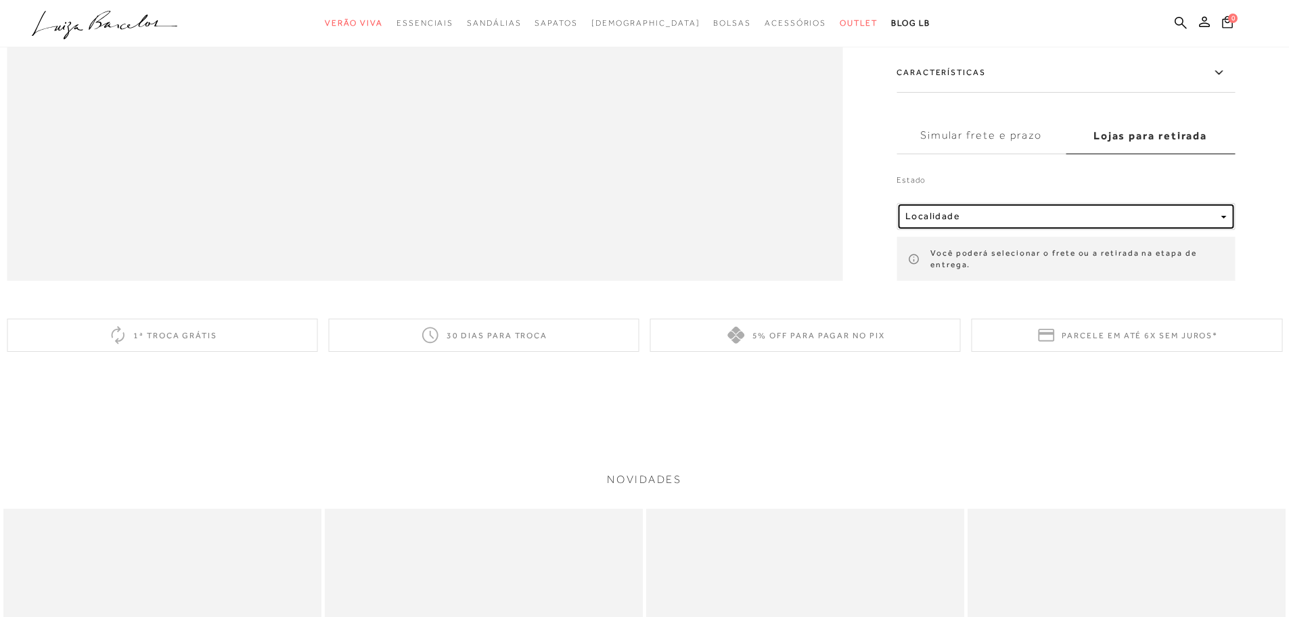
click at [1015, 222] on div "Localidade" at bounding box center [1061, 217] width 310 height 12
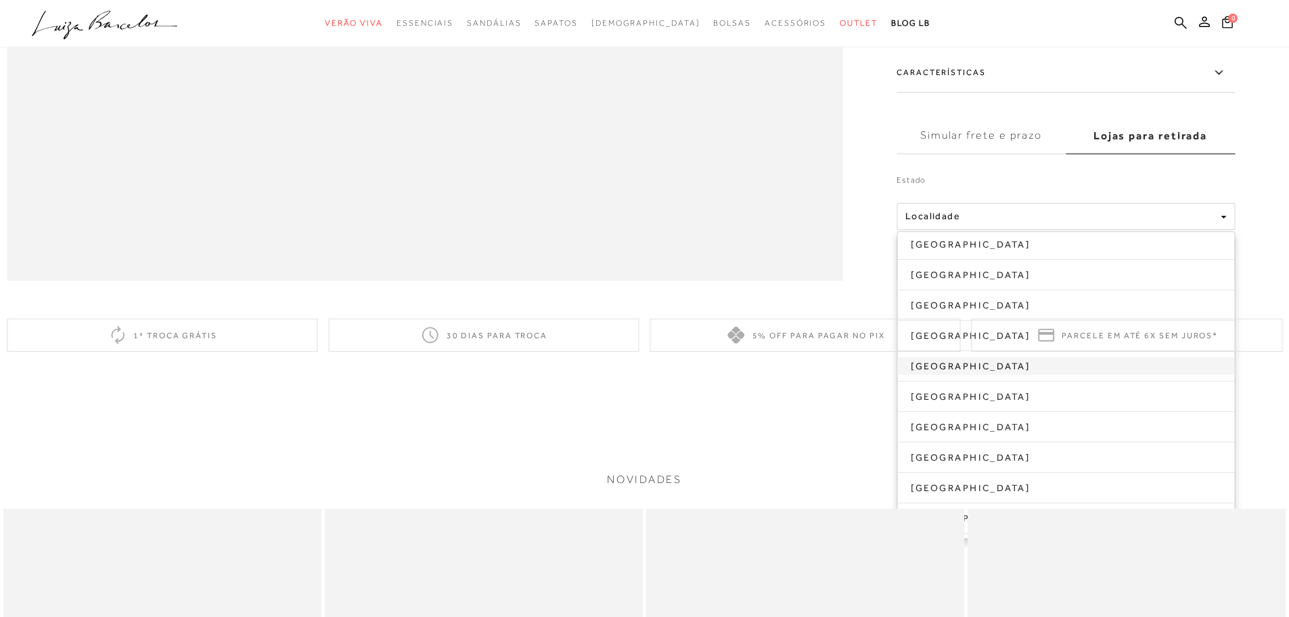
click at [914, 375] on link "[GEOGRAPHIC_DATA]" at bounding box center [1066, 366] width 337 height 18
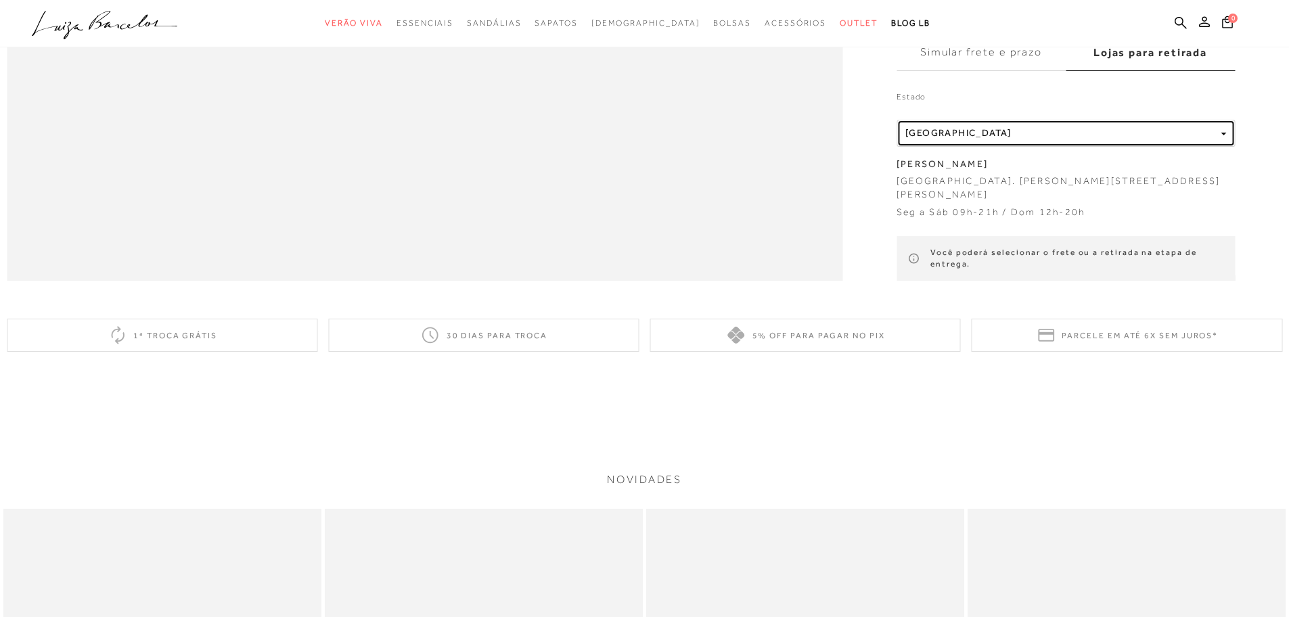
click at [1060, 147] on button "Localidade [GEOGRAPHIC_DATA]" at bounding box center [1066, 133] width 338 height 27
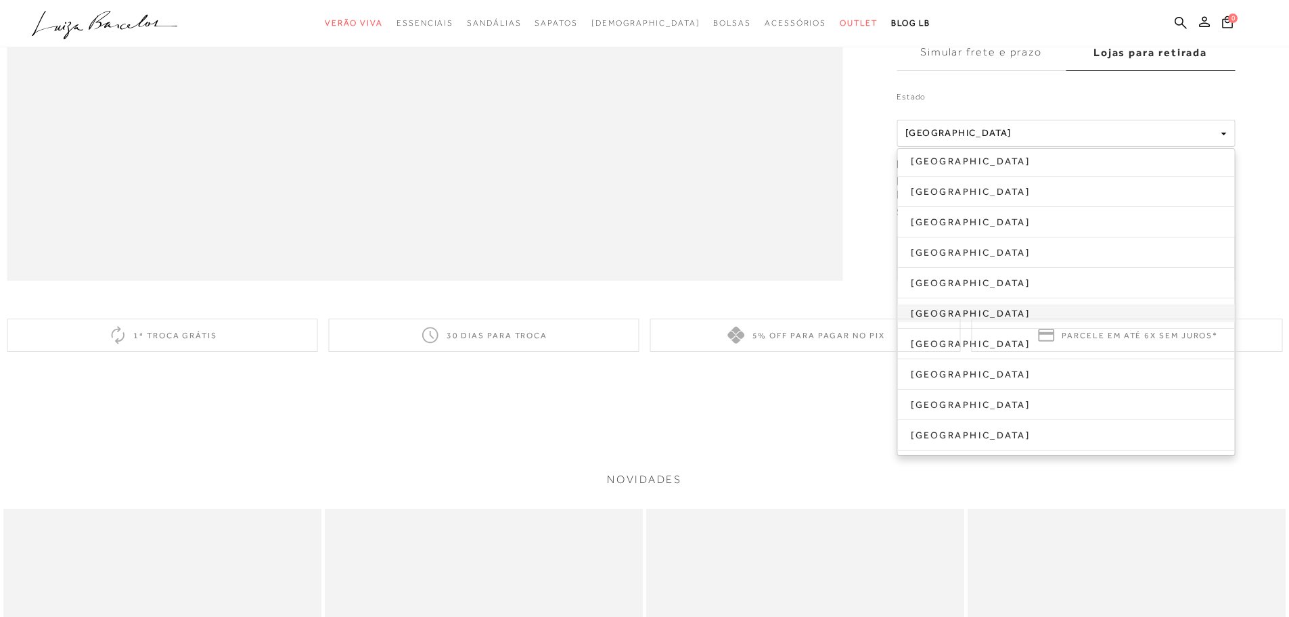
click at [921, 322] on link "[GEOGRAPHIC_DATA]" at bounding box center [1066, 314] width 337 height 18
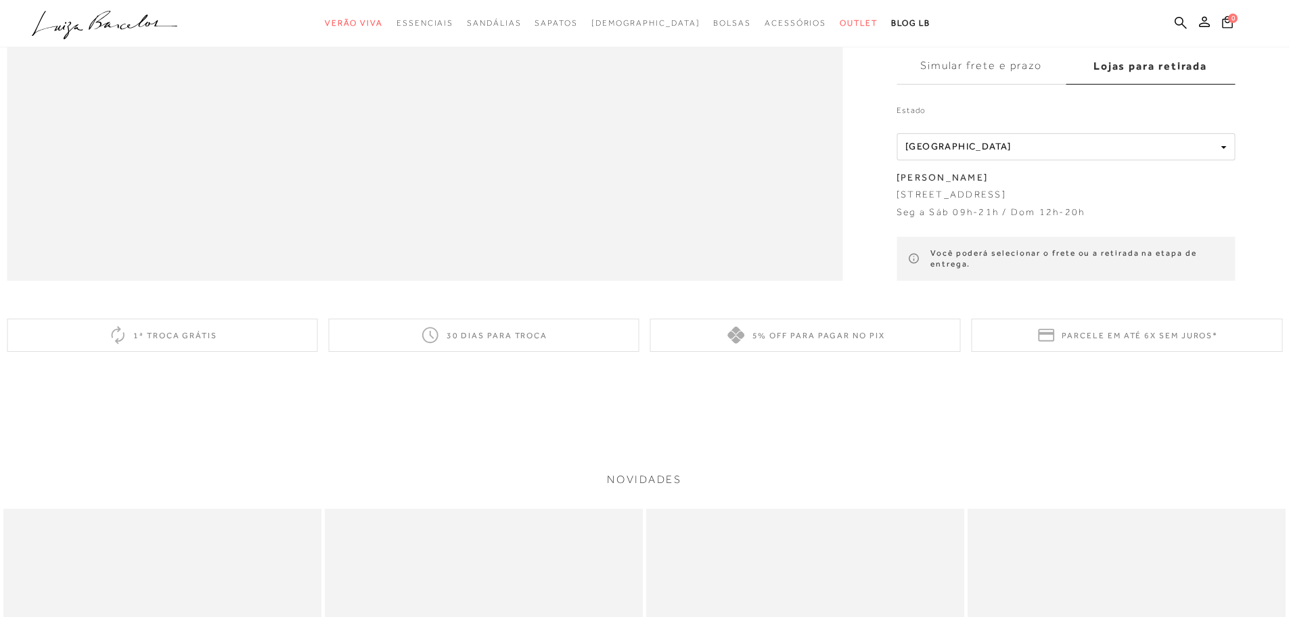
click at [999, 219] on p "Seg a Sáb 09h-21h / Dom 12h-20h" at bounding box center [991, 213] width 188 height 14
click at [1057, 282] on div "Você poderá selecionar o frete ou a retirada na etapa de entrega." at bounding box center [1066, 259] width 338 height 45
